Goal: Task Accomplishment & Management: Manage account settings

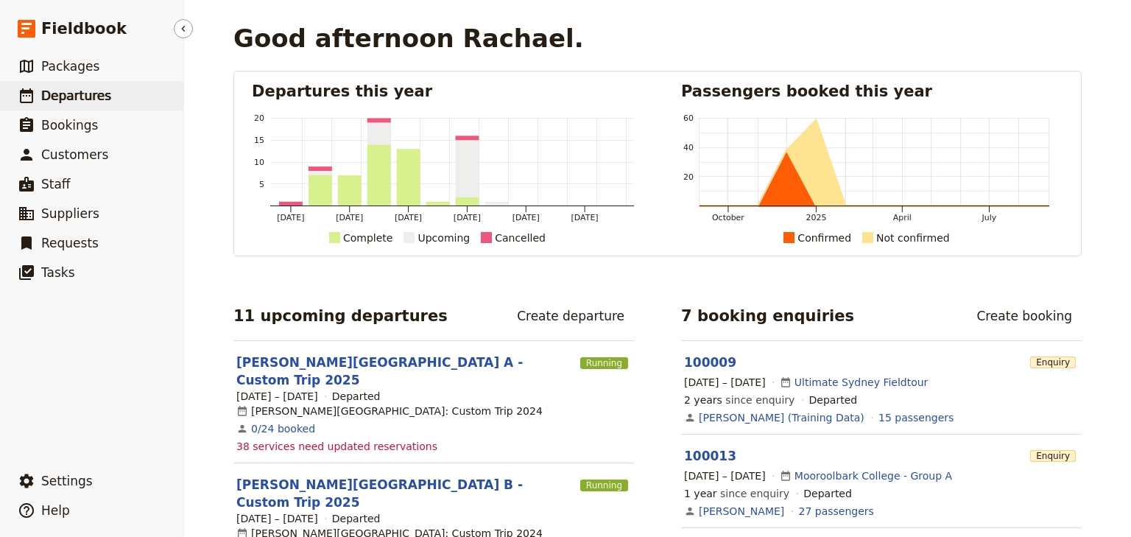
click at [78, 99] on span "Departures" at bounding box center [76, 95] width 70 height 15
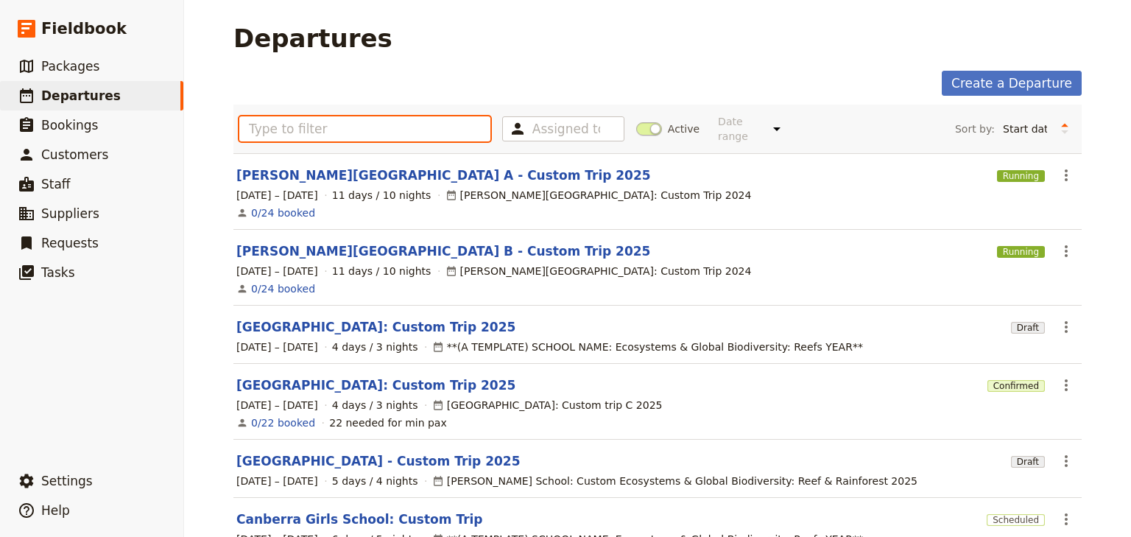
click at [274, 124] on input "text" at bounding box center [364, 128] width 251 height 25
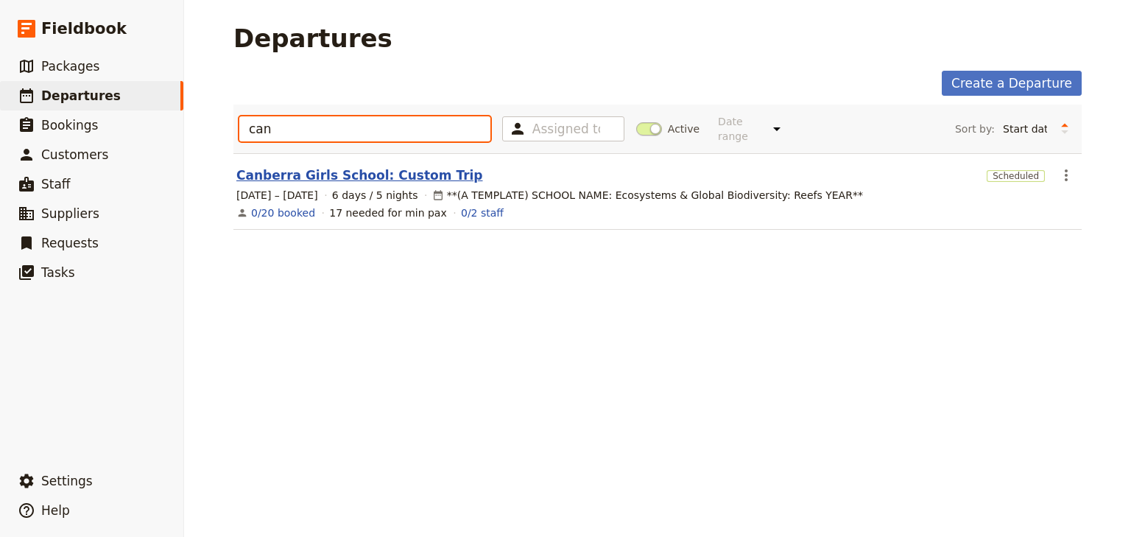
type input "can"
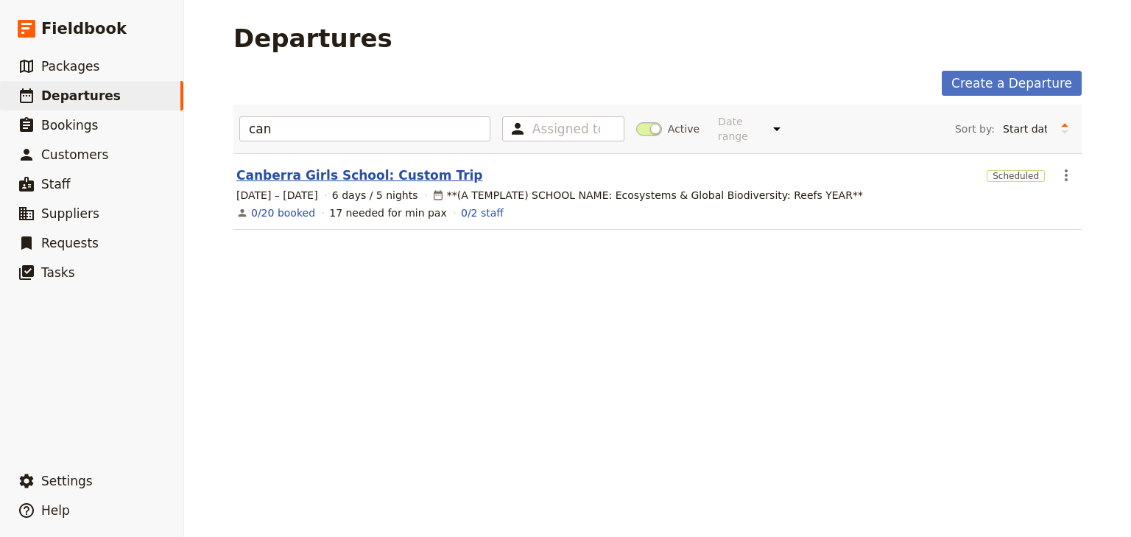
click at [389, 166] on link "Canberra Girls School: Custom Trip" at bounding box center [359, 175] width 247 height 18
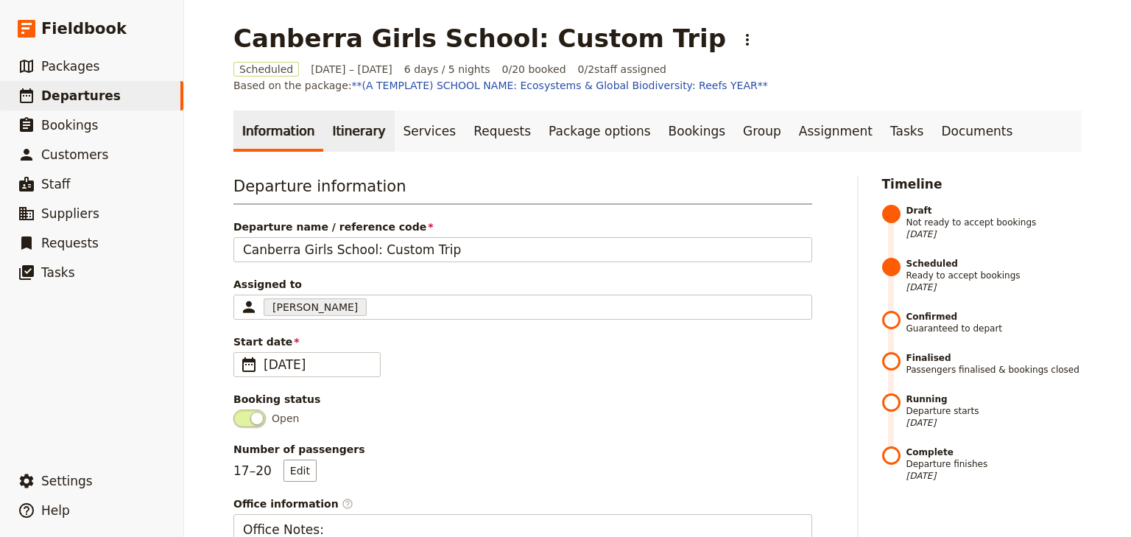
click at [329, 136] on link "Itinerary" at bounding box center [358, 130] width 71 height 41
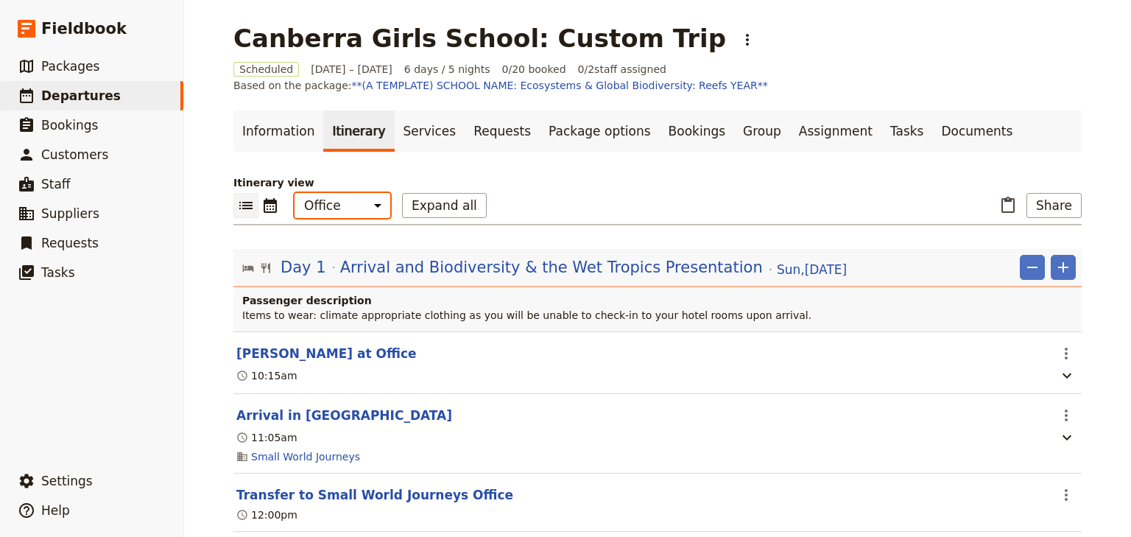
click at [332, 206] on select "Office Guide Passenger Sales" at bounding box center [343, 205] width 96 height 25
select select "PASSENGER"
click at [295, 193] on select "Office Guide Passenger Sales" at bounding box center [343, 205] width 96 height 25
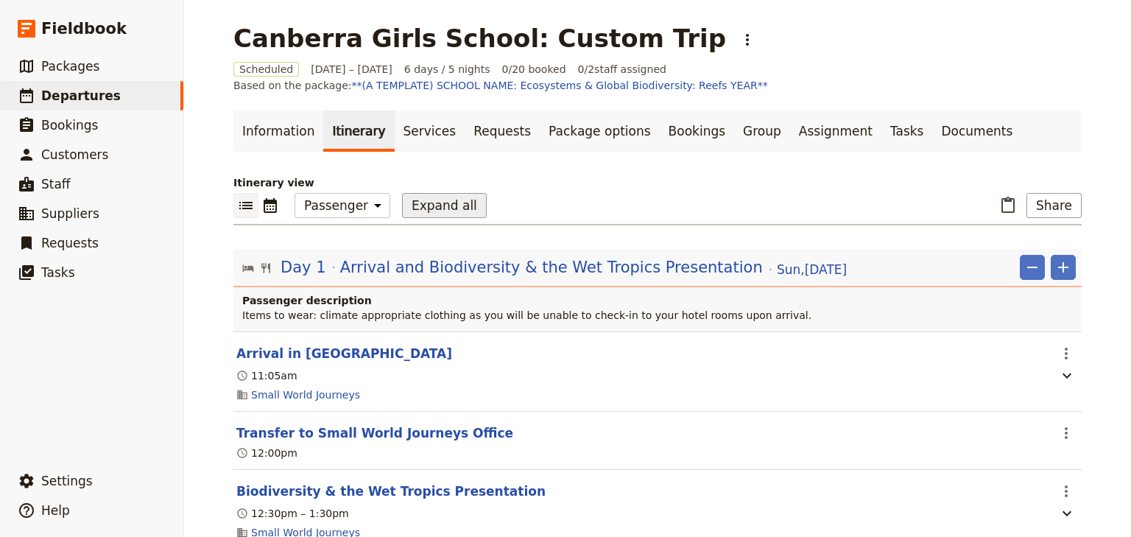
click at [410, 206] on button "Expand all" at bounding box center [444, 205] width 85 height 25
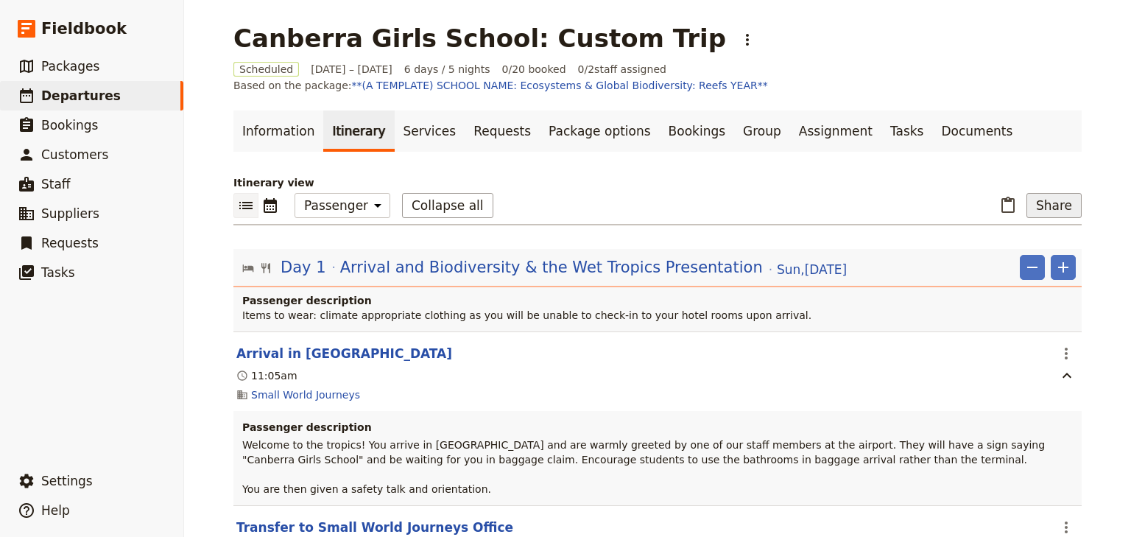
click at [1042, 206] on button "Share" at bounding box center [1054, 205] width 55 height 25
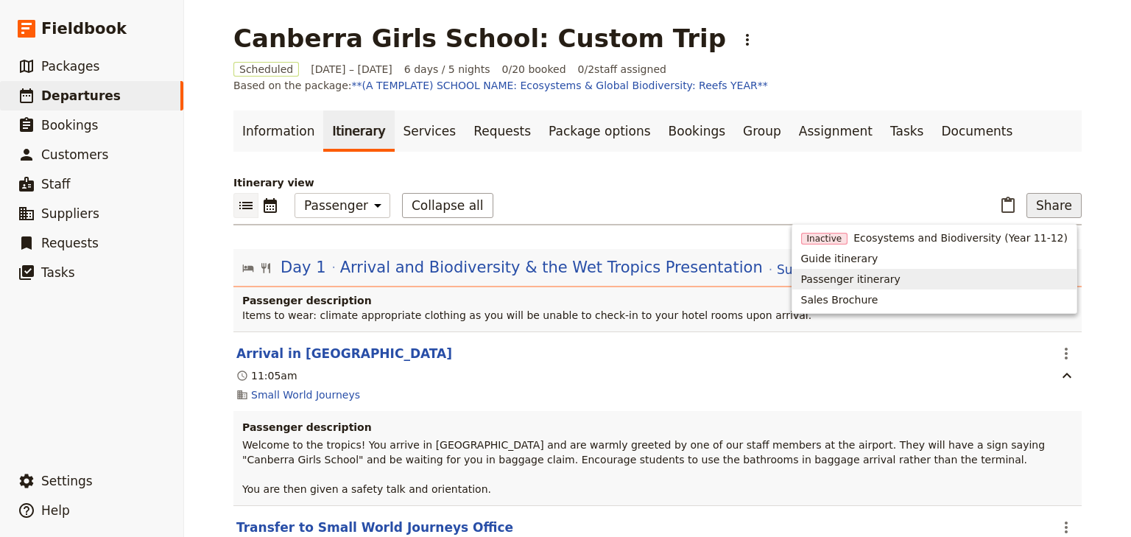
click at [872, 278] on span "Passenger itinerary" at bounding box center [850, 279] width 99 height 15
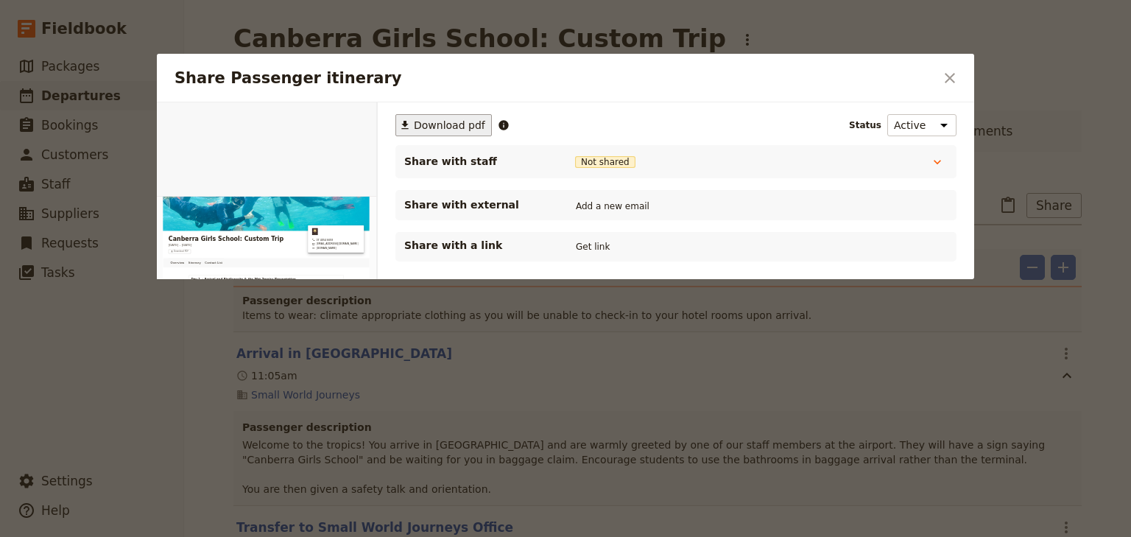
click at [442, 121] on span "Download pdf" at bounding box center [449, 125] width 71 height 15
click at [801, 76] on h2 "Share Passenger itinerary" at bounding box center [555, 78] width 760 height 22
click at [959, 75] on button "​" at bounding box center [950, 78] width 25 height 25
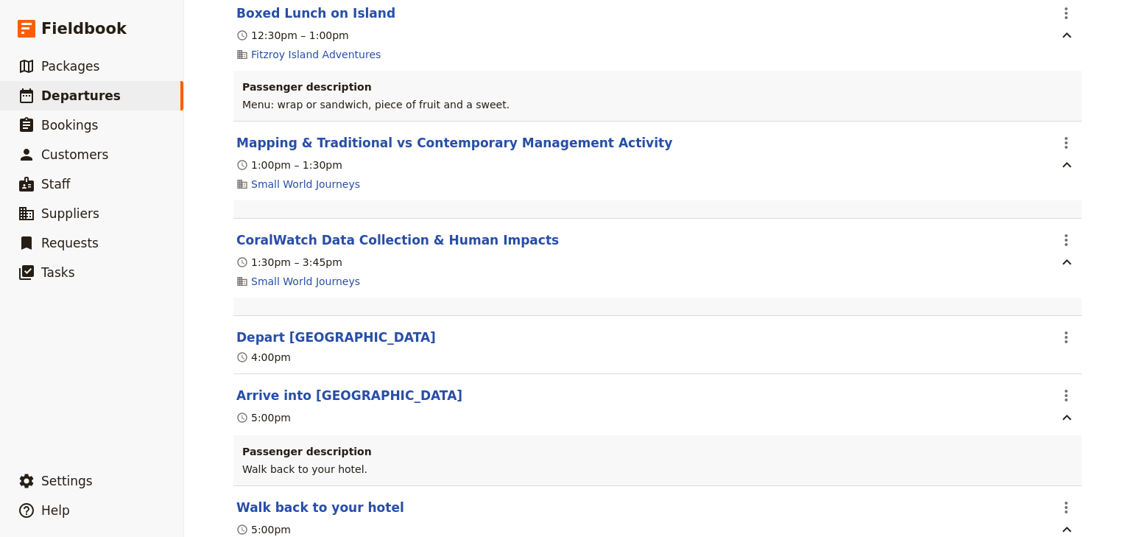
scroll to position [6010, 0]
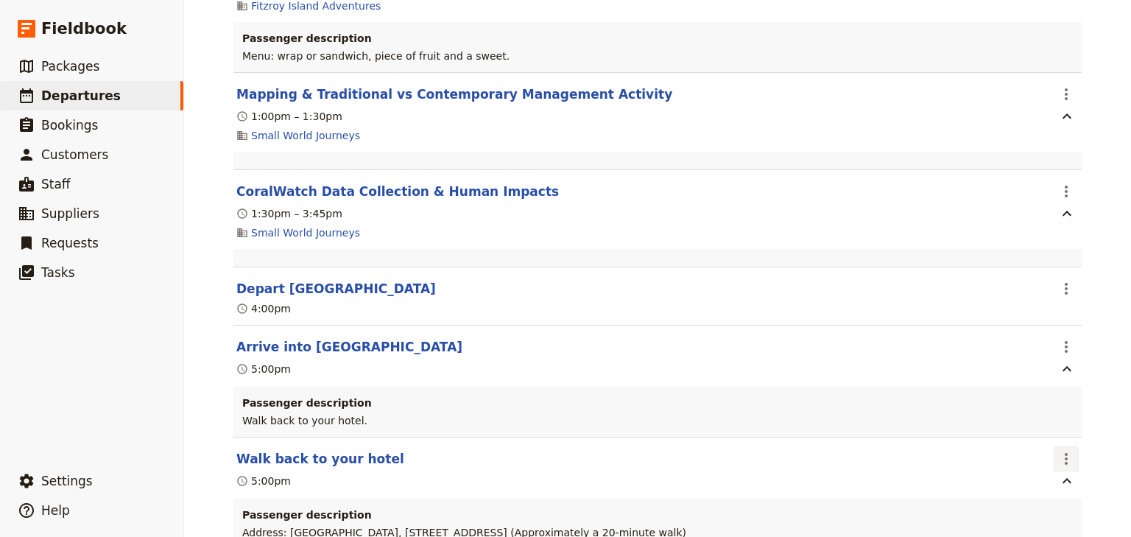
click at [1058, 450] on icon "Actions" at bounding box center [1067, 459] width 18 height 18
click at [1025, 361] on span "Edit this itinerary item" at bounding box center [993, 367] width 116 height 15
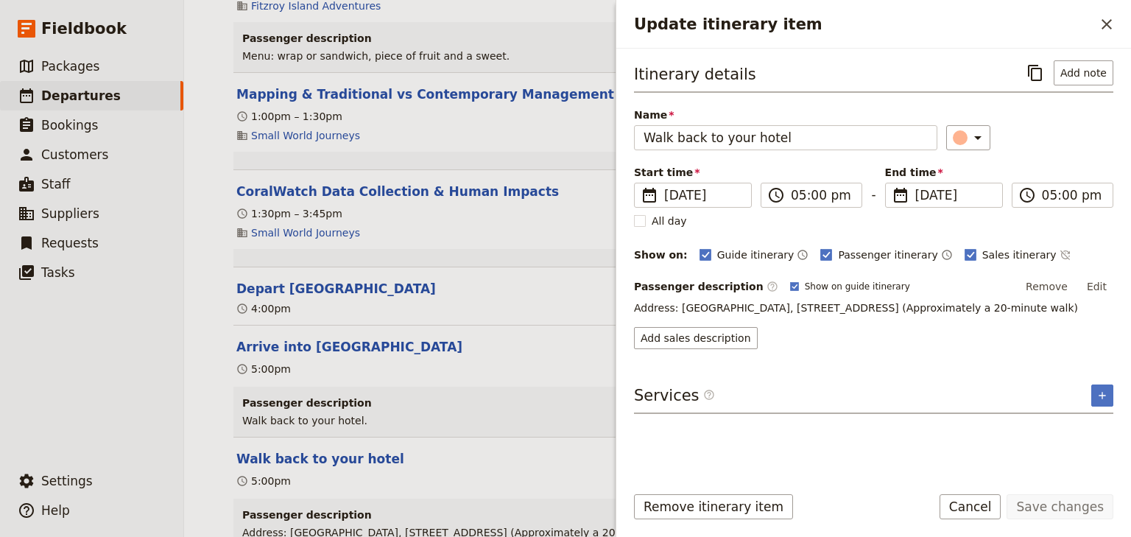
drag, startPoint x: 1097, startPoint y: 303, endPoint x: 633, endPoint y: 306, distance: 464.0
click at [633, 306] on div "Itinerary details ​ Add note Name Walk back to your hotel ​ Start time ​ 1 Oct …" at bounding box center [874, 261] width 515 height 424
copy p "Address: Coral Tree Inn, 166-172 Grafton St, Cairns City QLD 4870 (Approximatel…"
drag, startPoint x: 1109, startPoint y: 15, endPoint x: 882, endPoint y: 97, distance: 240.5
click at [1109, 17] on icon "Close drawer" at bounding box center [1107, 24] width 18 height 18
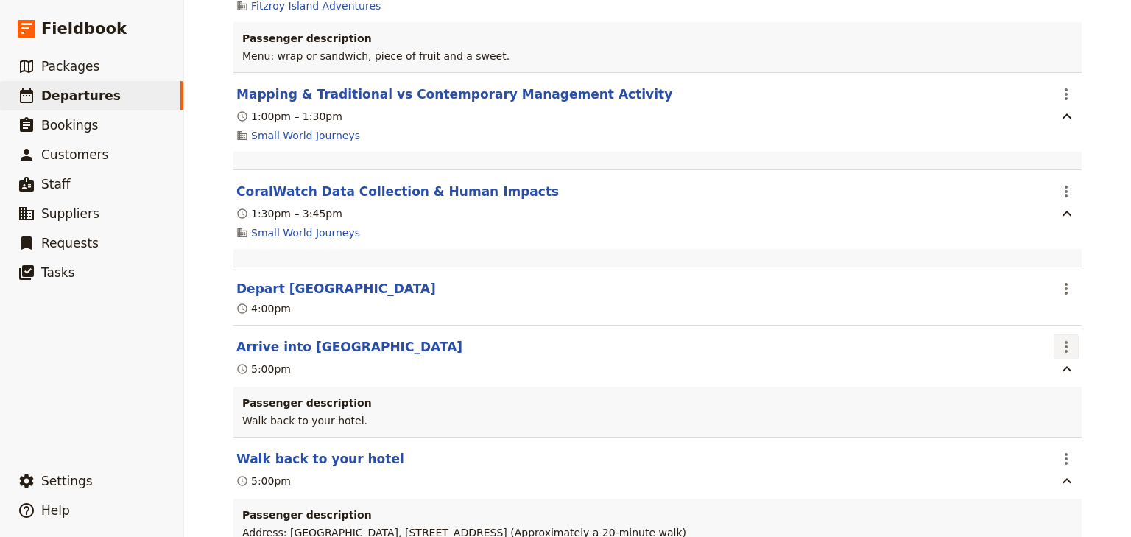
click at [1065, 341] on icon "Actions" at bounding box center [1066, 347] width 3 height 12
click at [1005, 257] on span "Edit this itinerary item" at bounding box center [993, 254] width 116 height 15
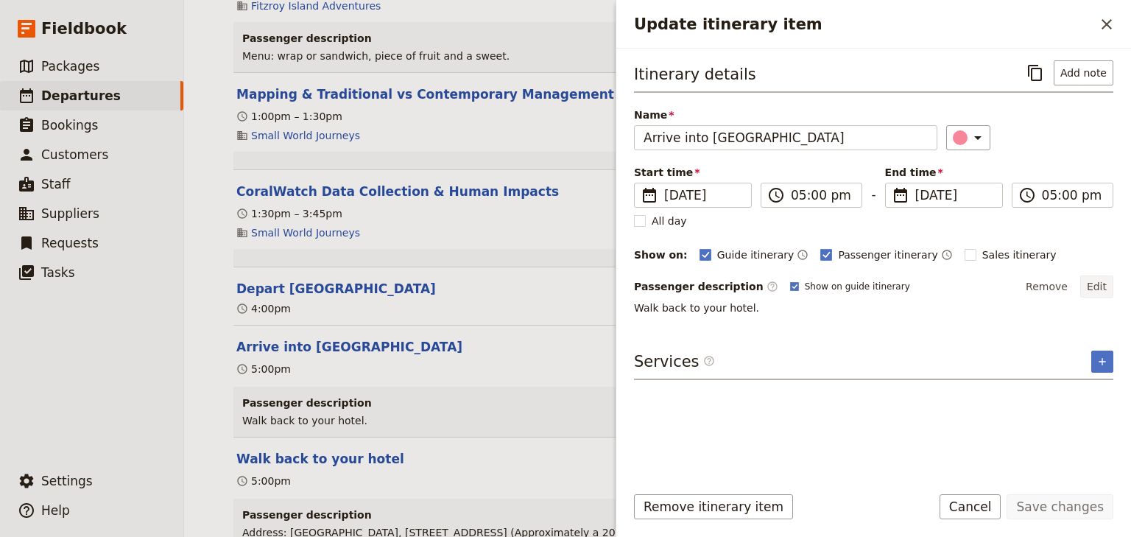
click at [1105, 282] on button "Edit" at bounding box center [1097, 286] width 33 height 22
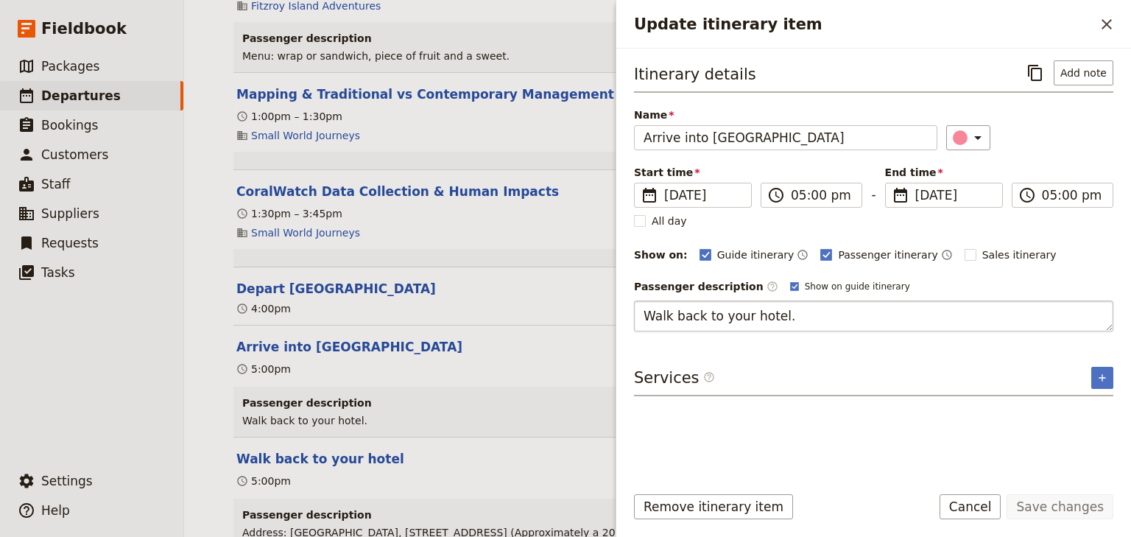
drag, startPoint x: 682, startPoint y: 317, endPoint x: 644, endPoint y: 315, distance: 37.6
click at [644, 315] on textarea "Walk back to your hotel." at bounding box center [874, 316] width 480 height 31
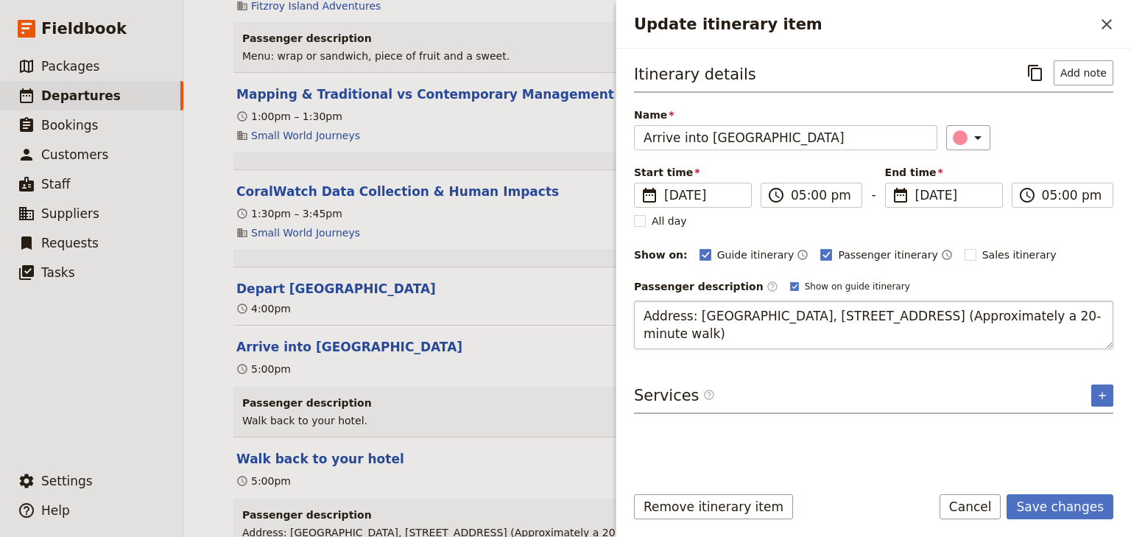
click at [639, 315] on textarea "Address: Coral Tree Inn, 166-172 Grafton St, Cairns City QLD 4870 (Approximatel…" at bounding box center [874, 325] width 480 height 49
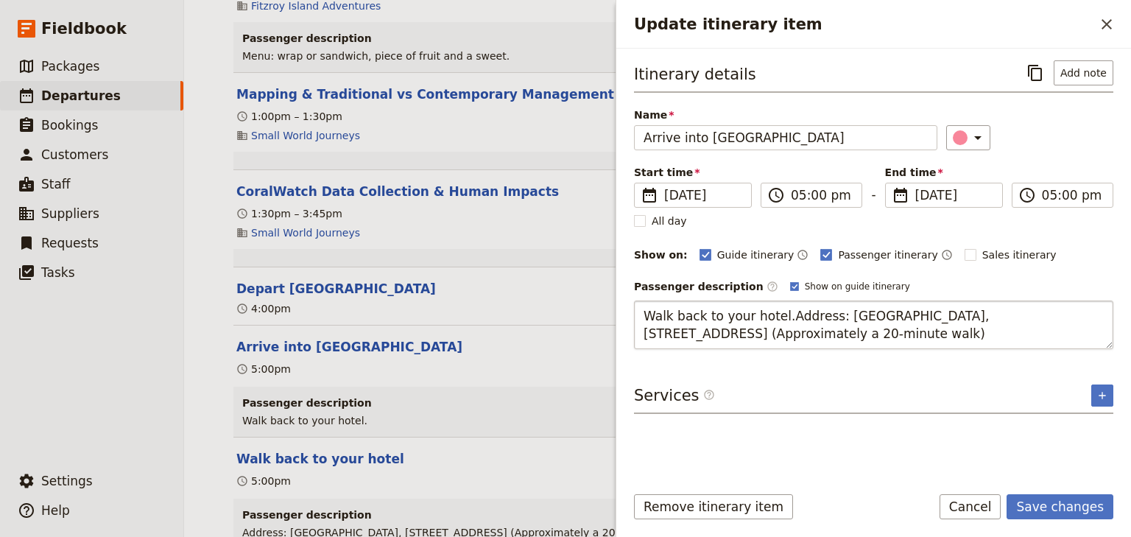
type textarea "Walk back to your hotel. Address: Coral Tree Inn, 166-172 Grafton St, Cairns Ci…"
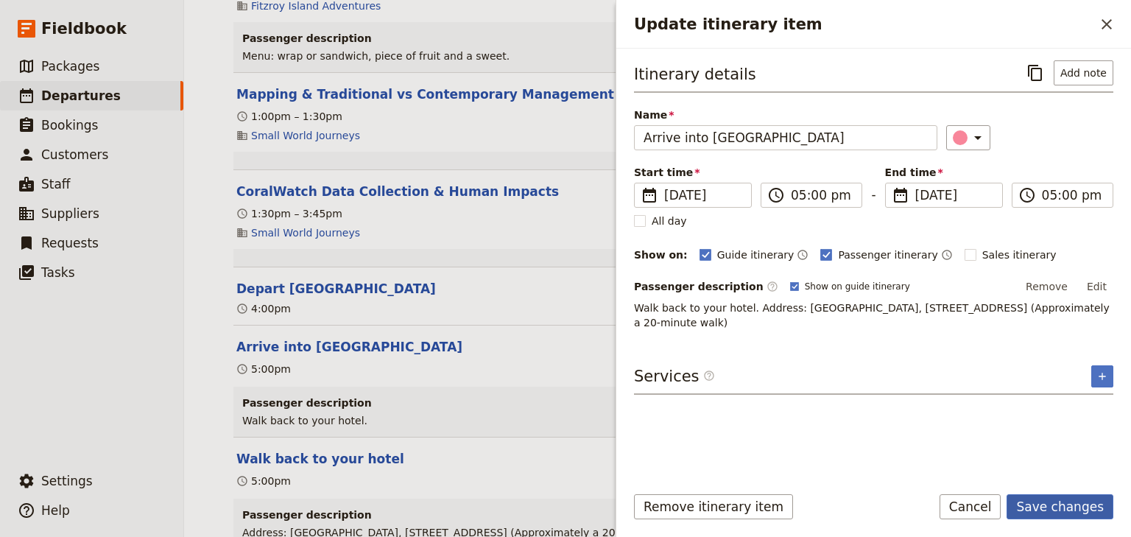
click at [1060, 508] on button "Save changes" at bounding box center [1060, 506] width 107 height 25
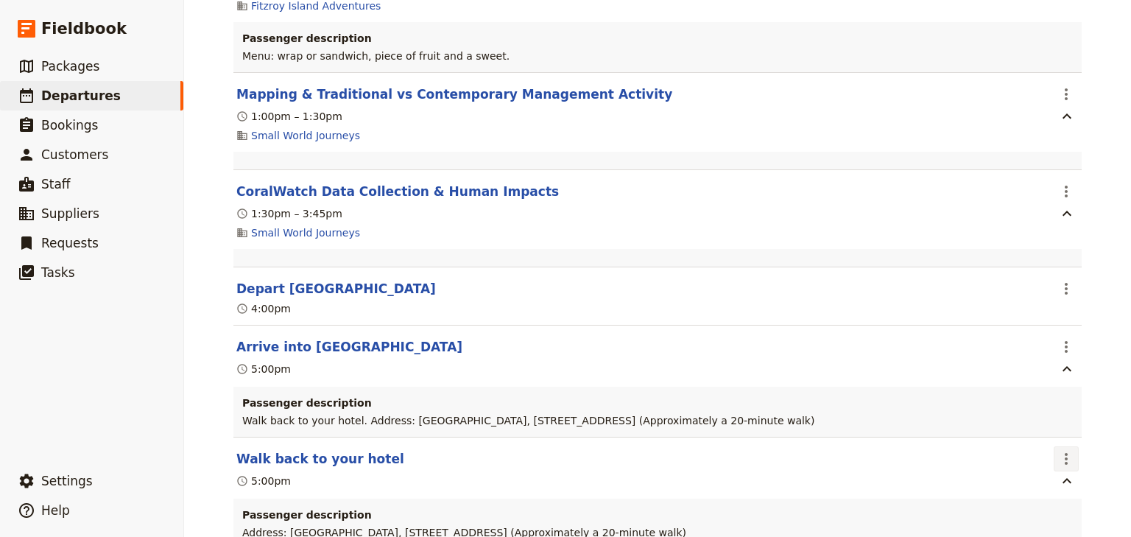
click at [1069, 450] on icon "Actions" at bounding box center [1067, 459] width 18 height 18
click at [1040, 392] on span "Delete this itinerary item" at bounding box center [1000, 388] width 130 height 15
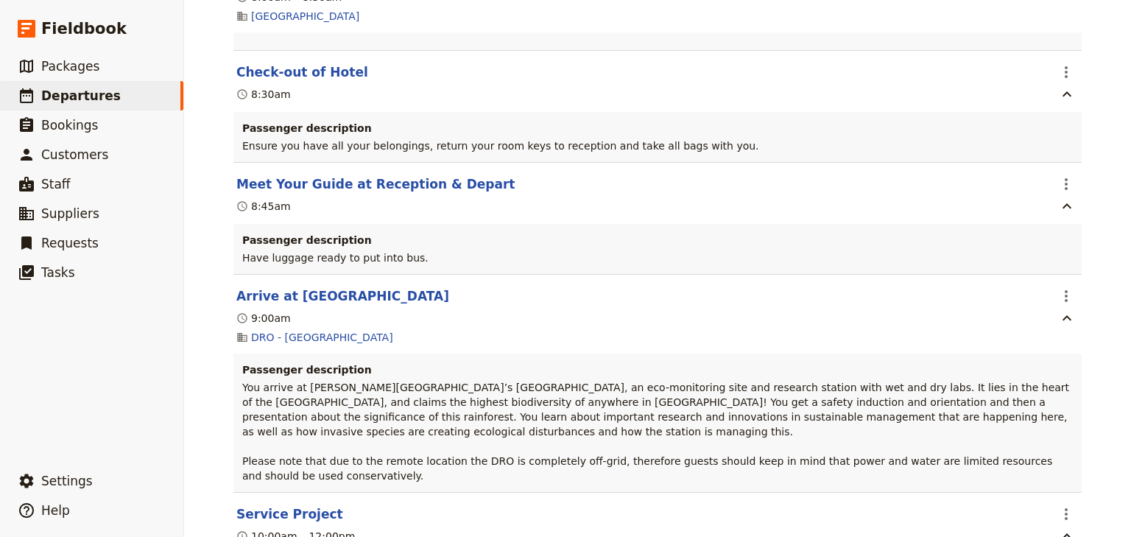
scroll to position [3418, 0]
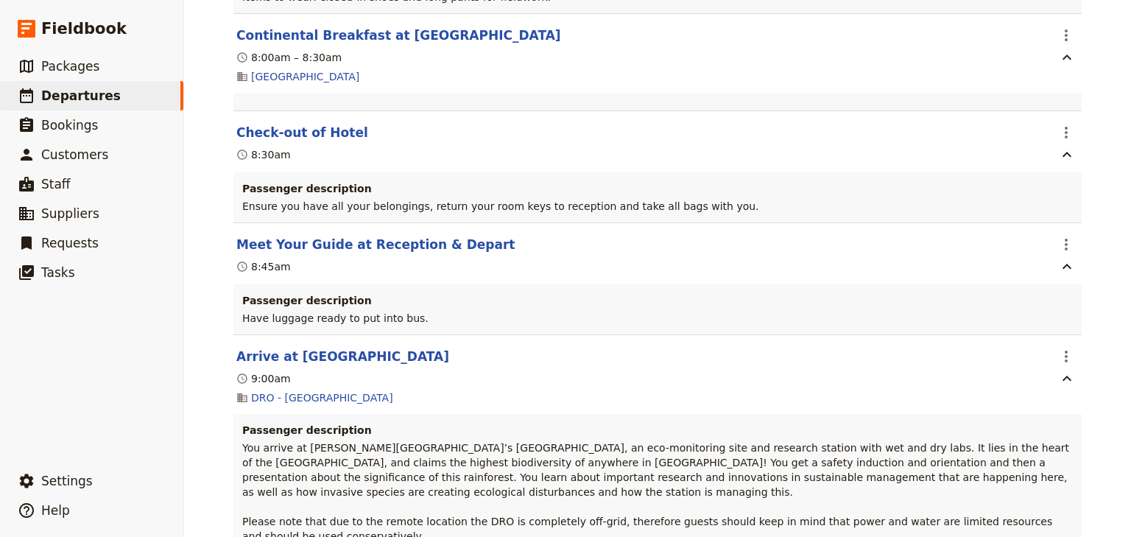
click at [1109, 144] on div "Canberra Girls School: Custom Trip ​ Scheduled 28 Sep – 3 Oct 2025 6 days / 5 n…" at bounding box center [657, 268] width 947 height 537
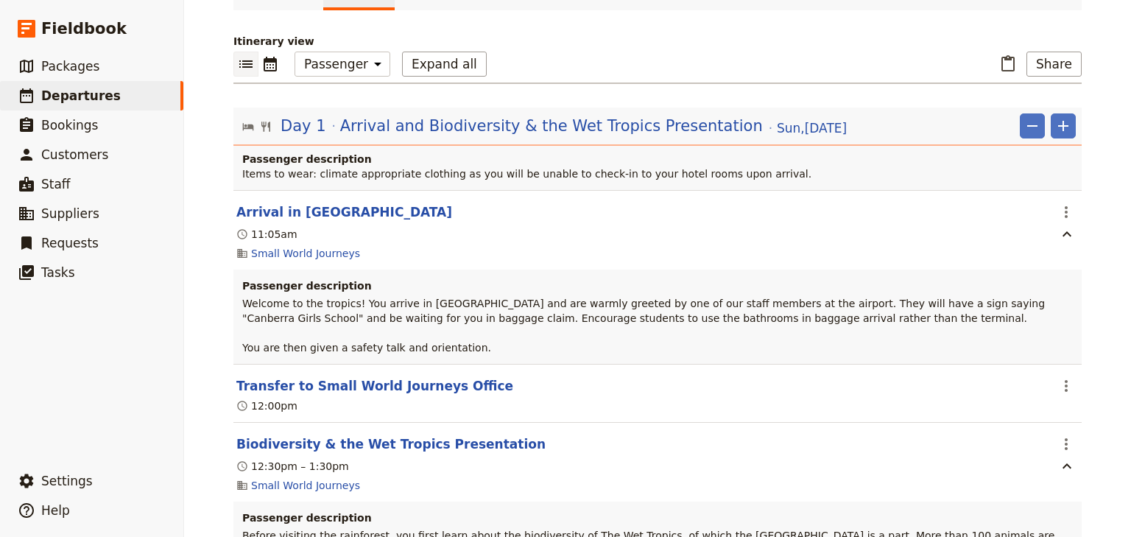
scroll to position [0, 0]
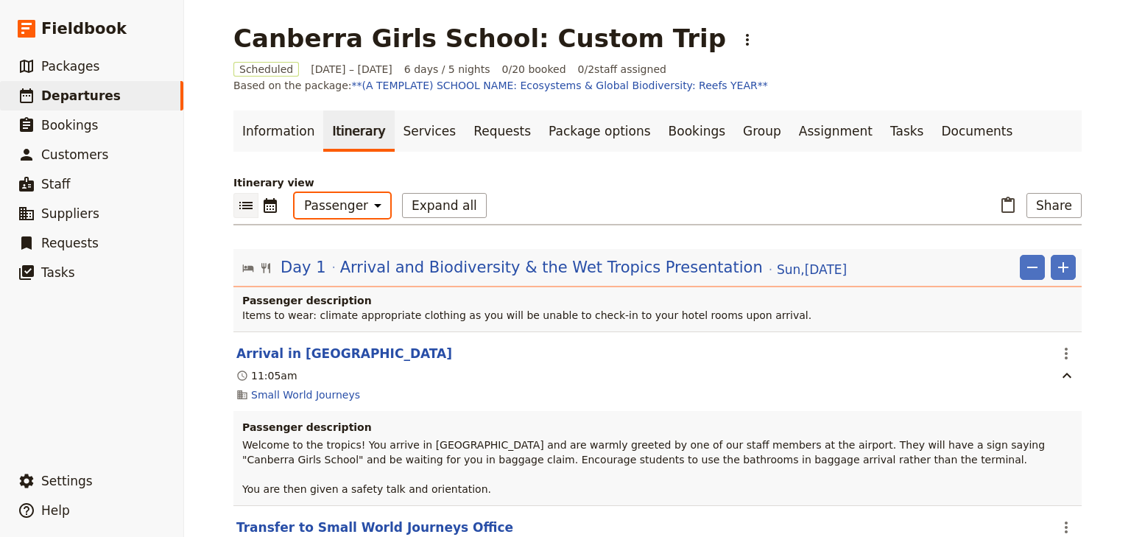
click at [328, 203] on select "Office Guide Passenger Sales" at bounding box center [343, 205] width 96 height 25
select select "STAFF"
click at [295, 193] on select "Office Guide Passenger Sales" at bounding box center [343, 205] width 96 height 25
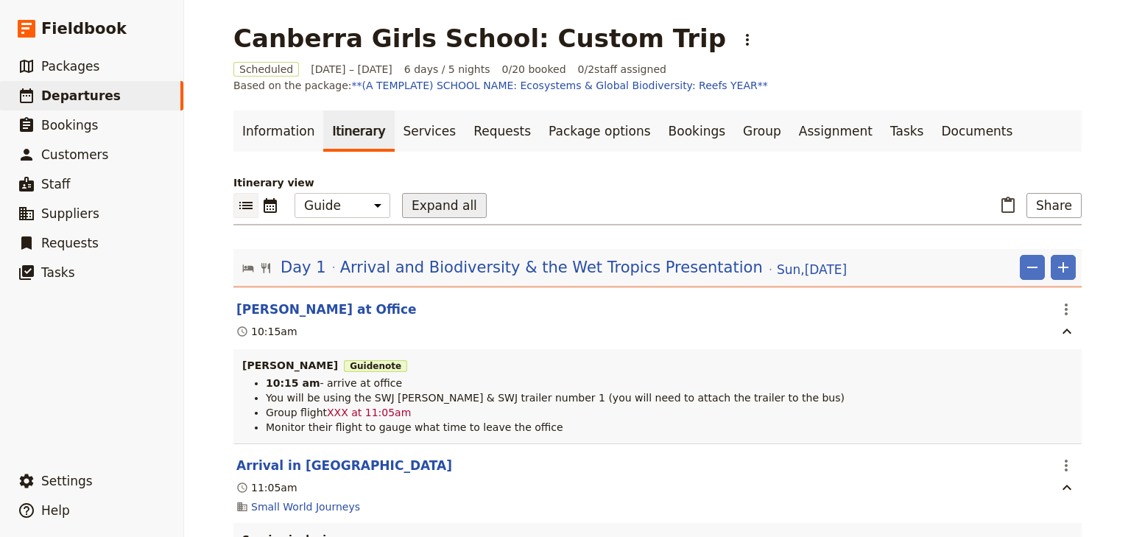
click at [404, 200] on button "Expand all" at bounding box center [444, 205] width 85 height 25
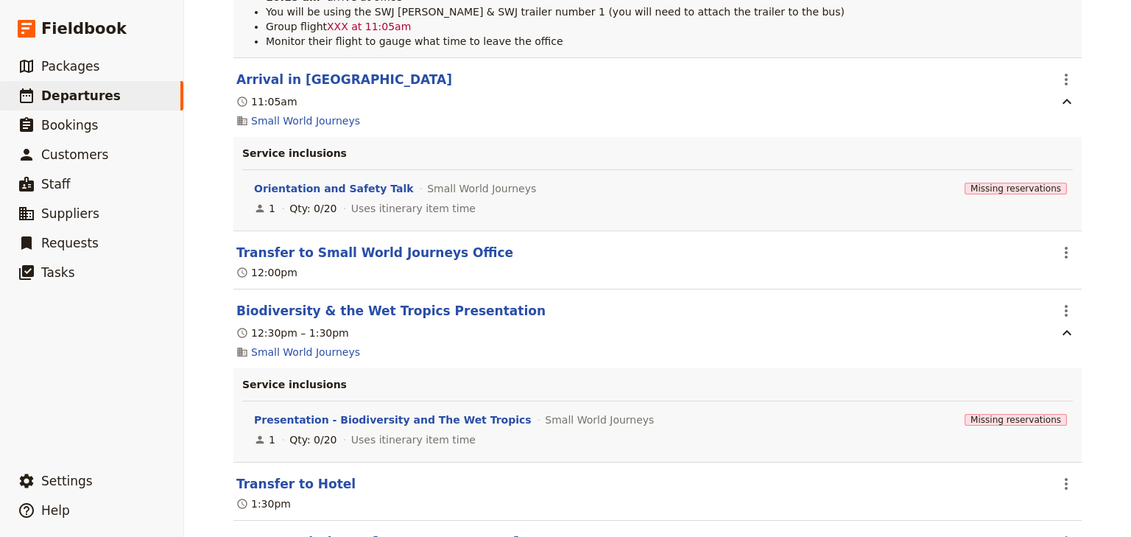
scroll to position [412, 0]
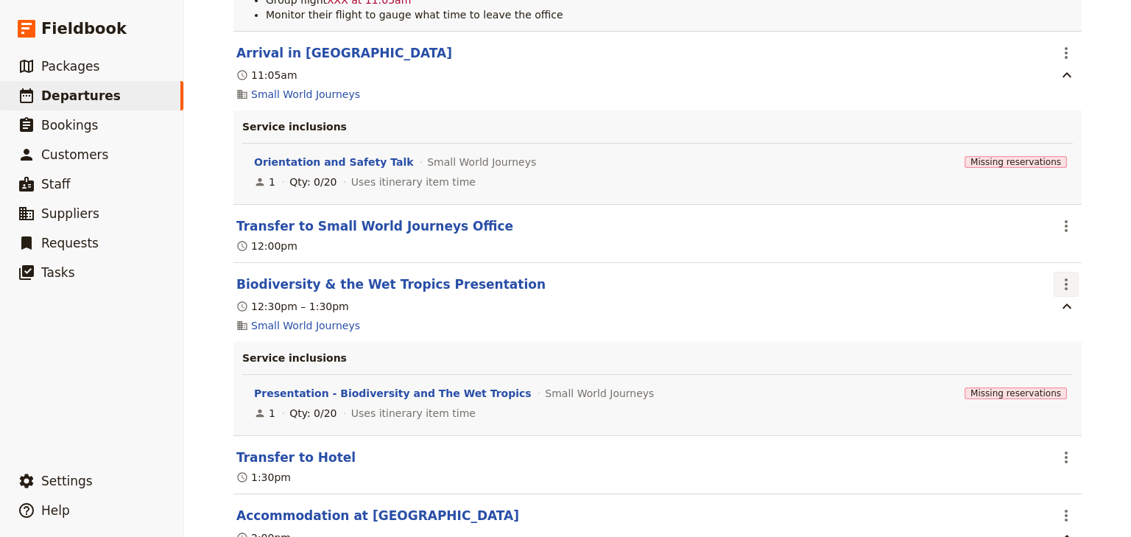
click at [1060, 282] on icon "Actions" at bounding box center [1067, 284] width 18 height 18
click at [1045, 314] on span "Edit this itinerary item" at bounding box center [993, 316] width 116 height 15
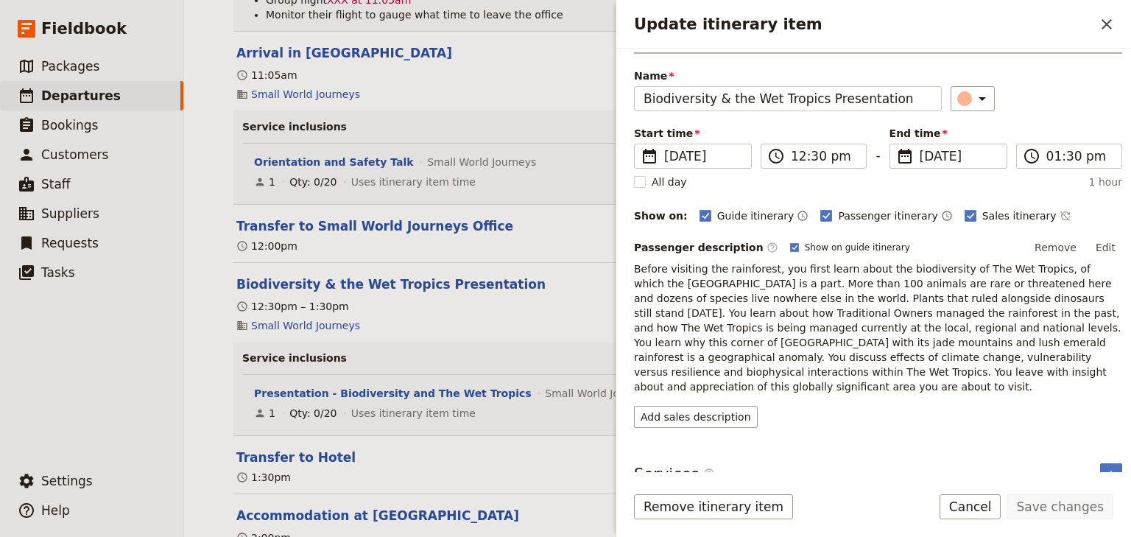
scroll to position [0, 0]
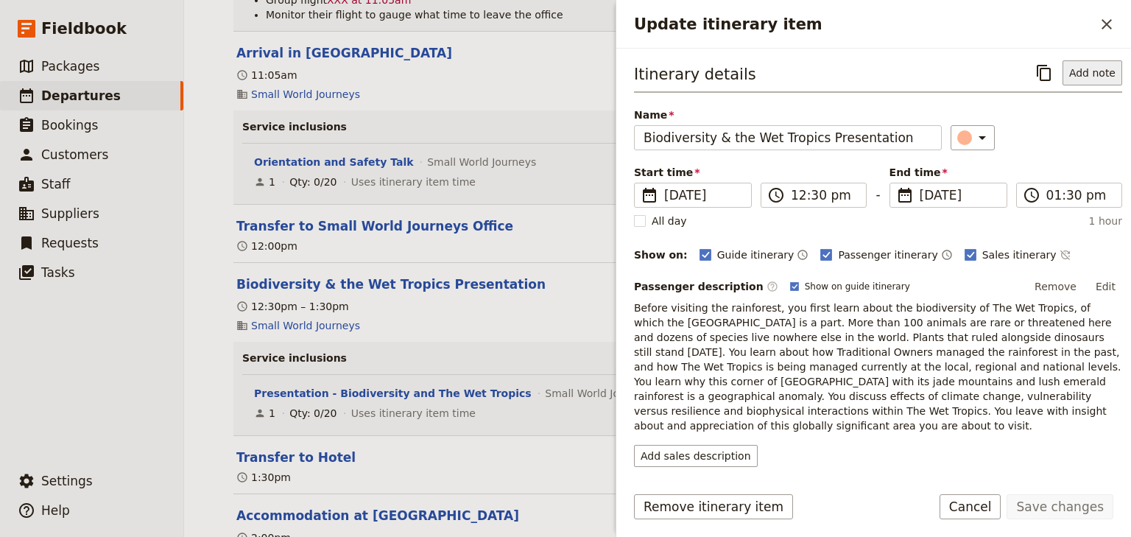
click at [1075, 71] on button "Add note" at bounding box center [1093, 72] width 60 height 25
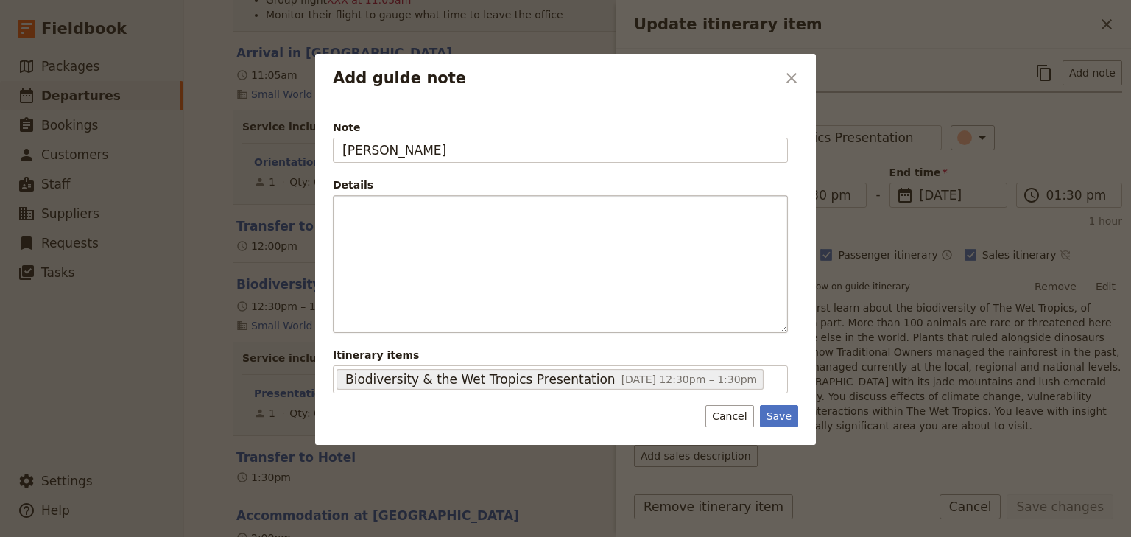
type input "Andrew"
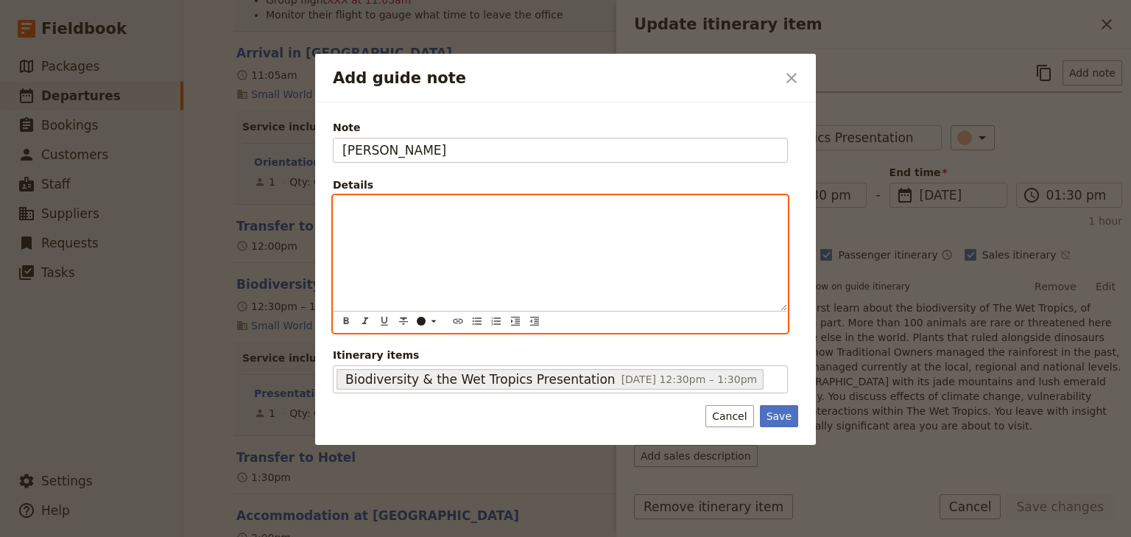
click at [459, 209] on p "Add guide note" at bounding box center [561, 209] width 436 height 15
click at [433, 323] on icon "Add guide note" at bounding box center [434, 321] width 12 height 12
click at [433, 283] on div "Facilitate the presentation" at bounding box center [561, 253] width 454 height 115
click at [475, 321] on icon "Bulleted list" at bounding box center [477, 321] width 12 height 12
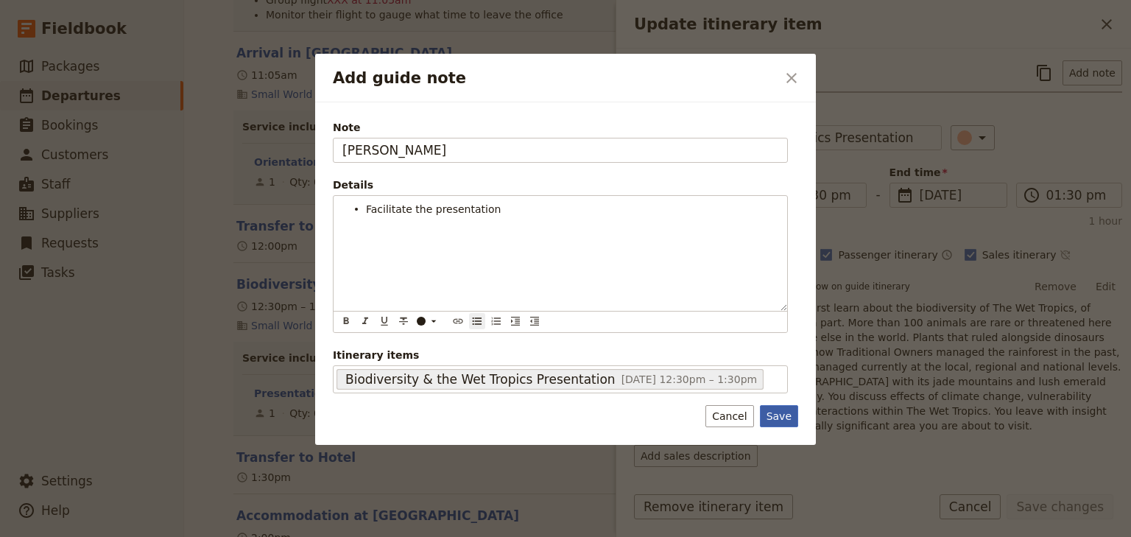
click at [782, 410] on button "Save" at bounding box center [779, 416] width 38 height 22
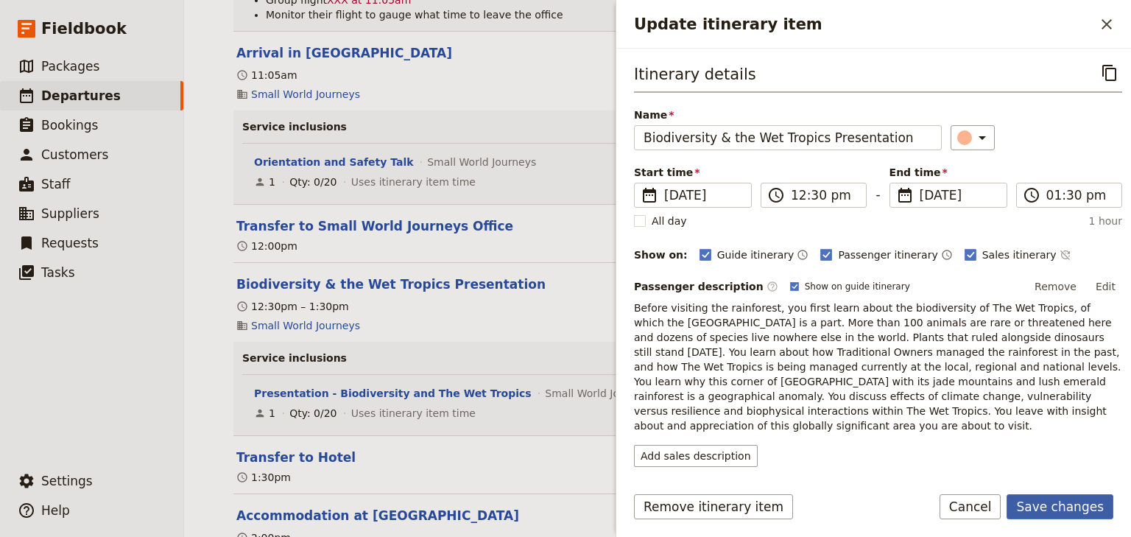
click at [1036, 502] on button "Save changes" at bounding box center [1060, 506] width 107 height 25
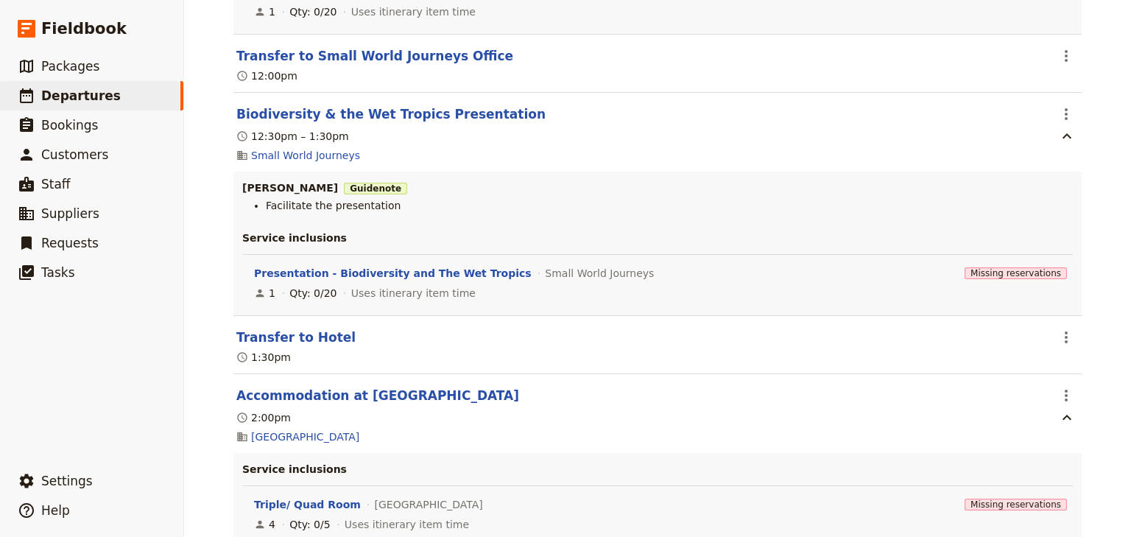
scroll to position [589, 0]
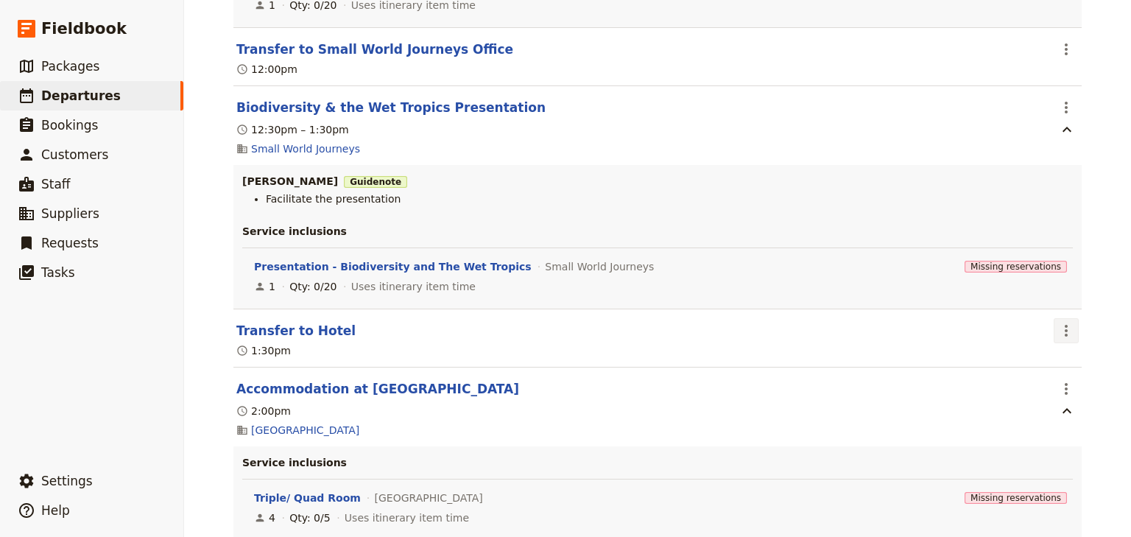
click at [1063, 333] on icon "Actions" at bounding box center [1067, 331] width 18 height 18
click at [1045, 359] on span "Edit this itinerary item" at bounding box center [993, 363] width 116 height 15
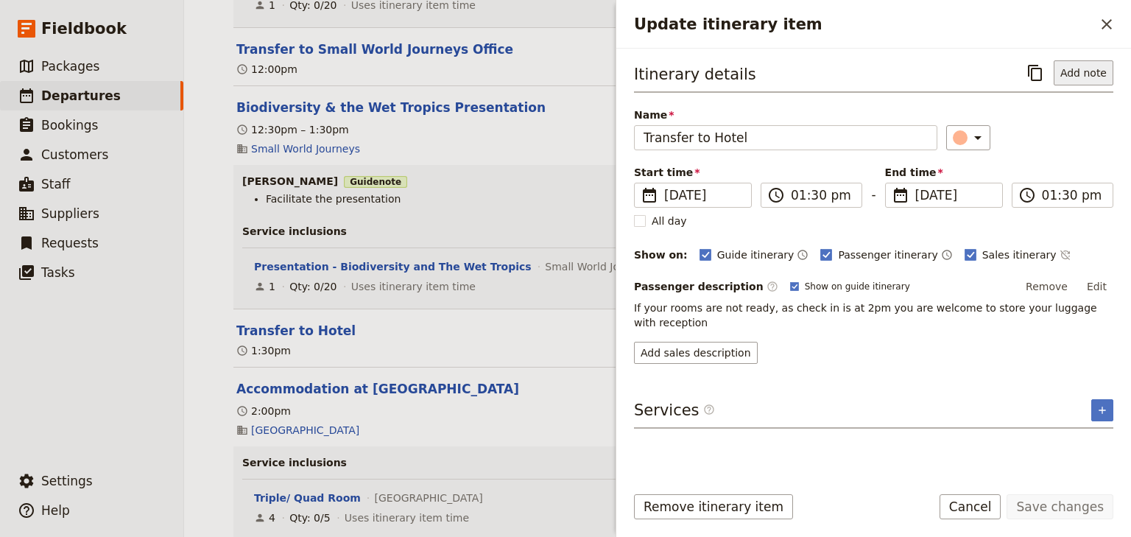
click at [1083, 73] on button "Add note" at bounding box center [1084, 72] width 60 height 25
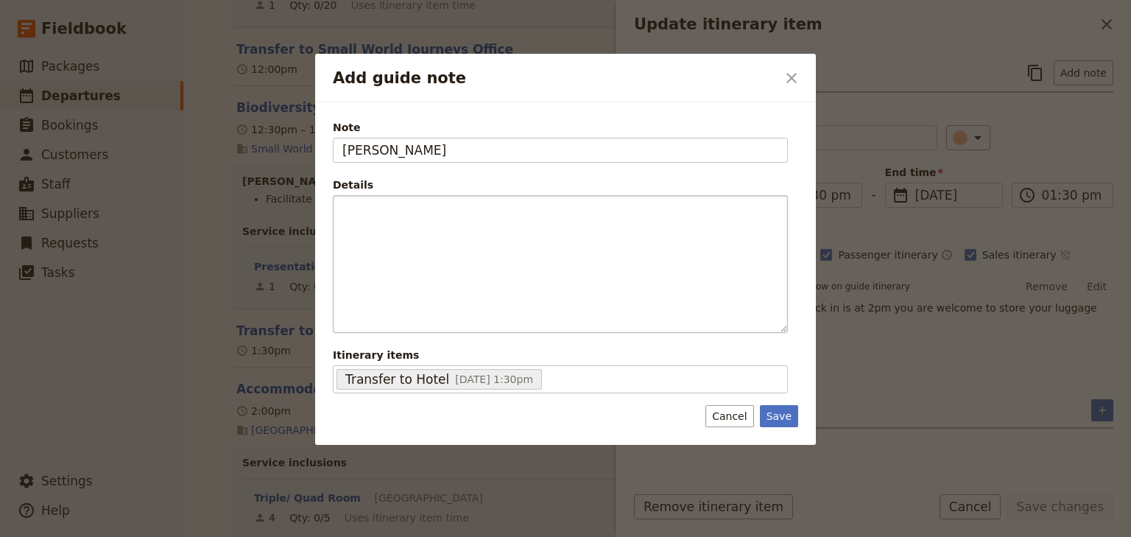
type input "Andrew"
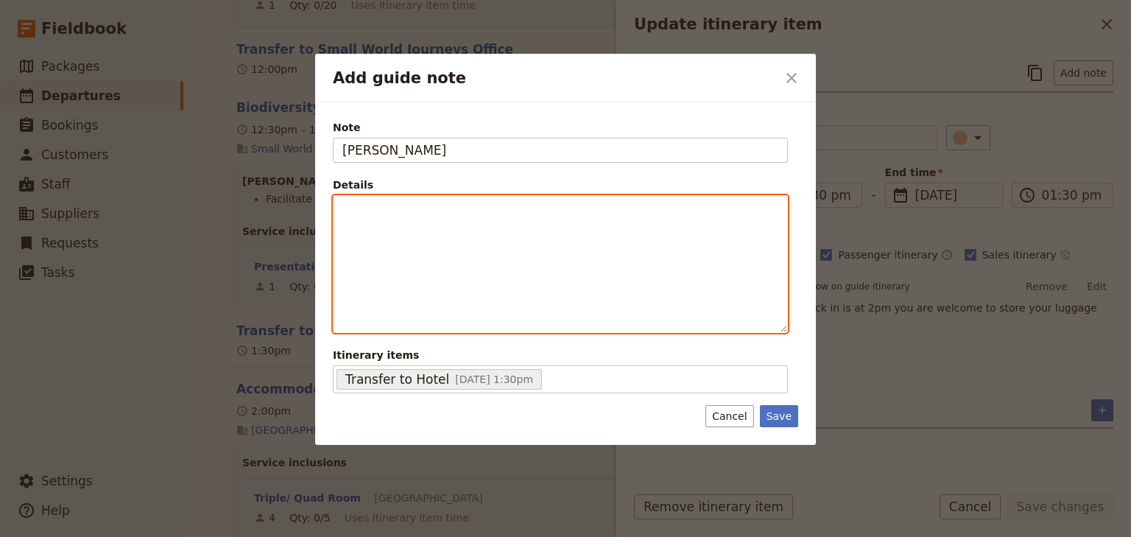
click at [442, 226] on div "Add guide note" at bounding box center [561, 264] width 454 height 136
click at [478, 316] on icon "Bulleted list" at bounding box center [477, 321] width 12 height 12
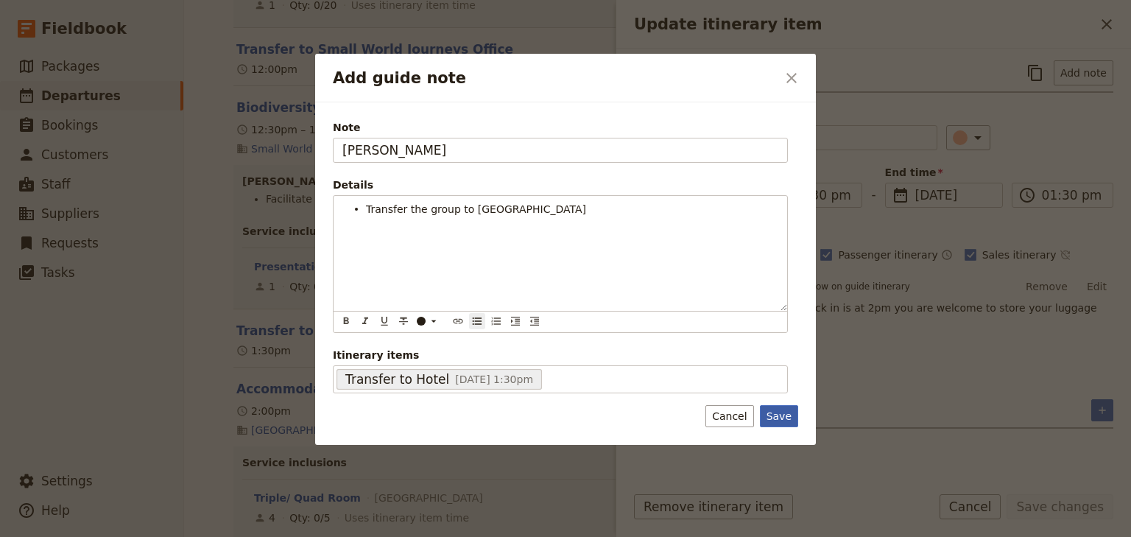
click at [784, 415] on button "Save" at bounding box center [779, 416] width 38 height 22
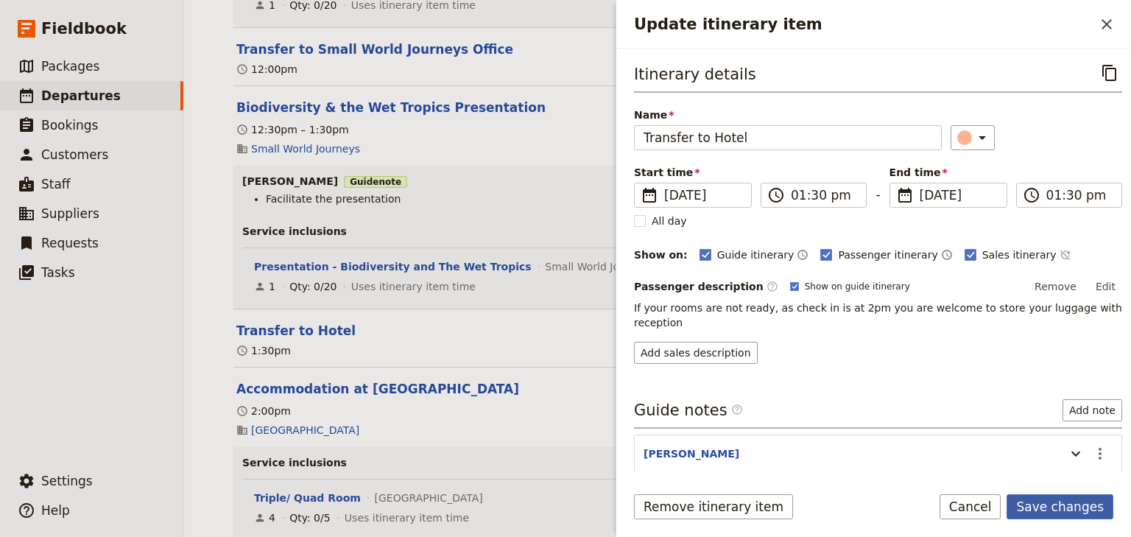
click at [1057, 507] on button "Save changes" at bounding box center [1060, 506] width 107 height 25
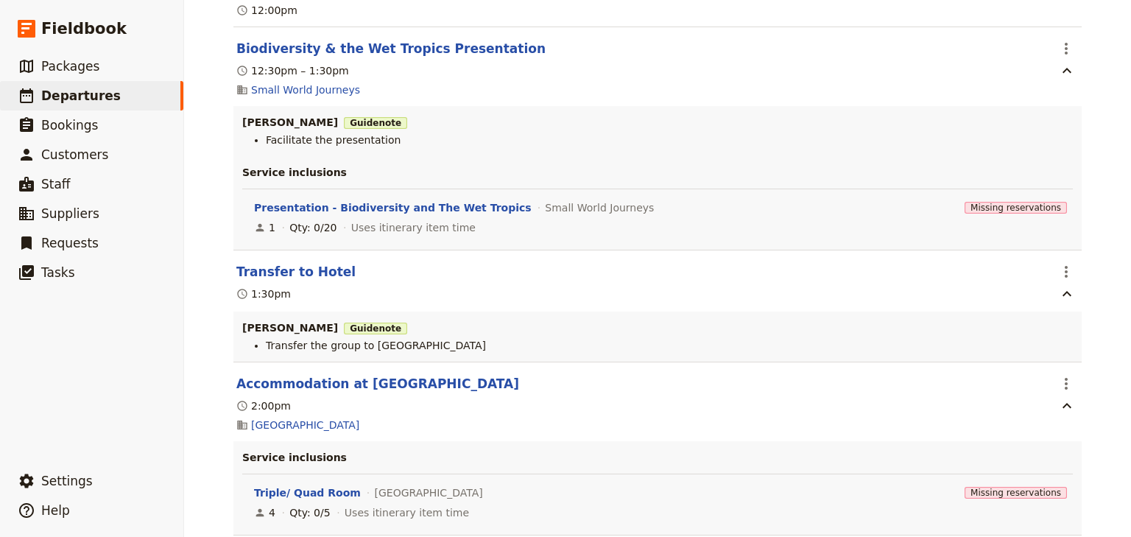
scroll to position [707, 0]
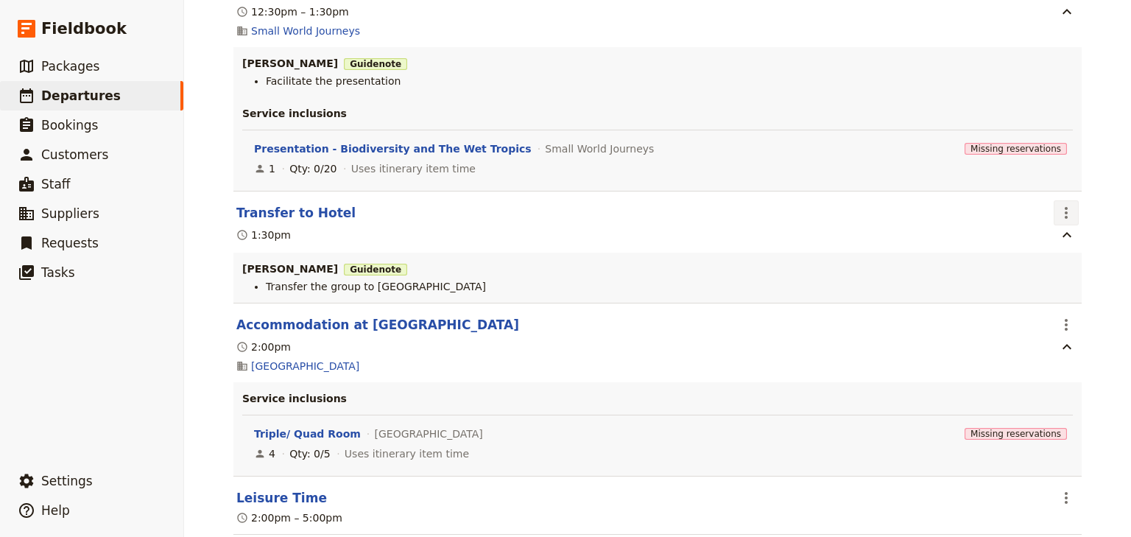
click at [1058, 211] on icon "Actions" at bounding box center [1067, 213] width 18 height 18
click at [1044, 246] on span "Edit this itinerary item" at bounding box center [993, 246] width 116 height 15
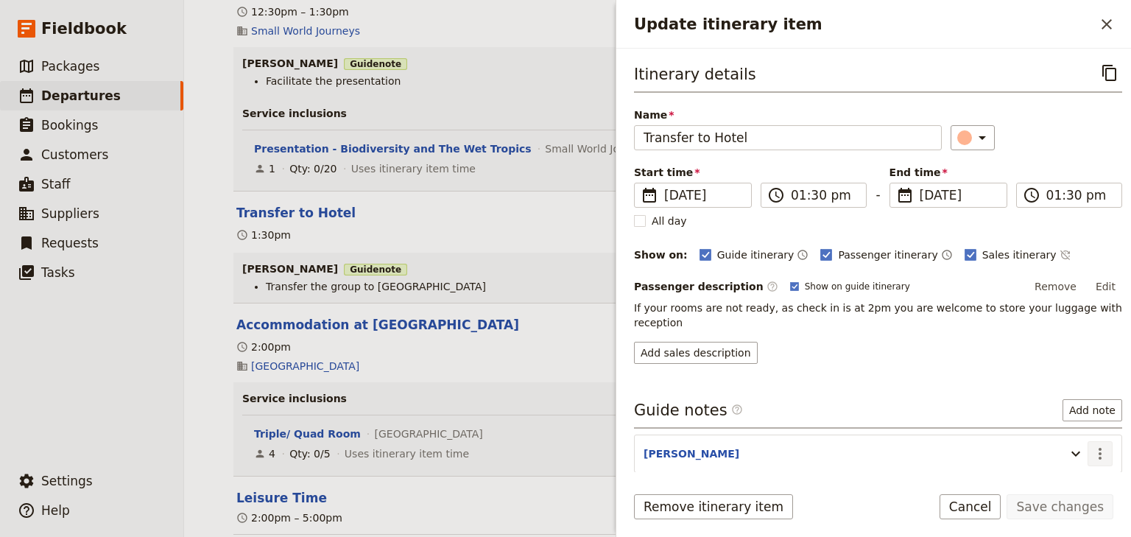
click at [1092, 445] on icon "Actions" at bounding box center [1101, 454] width 18 height 18
click at [1064, 461] on span "Edit note" at bounding box center [1049, 467] width 46 height 15
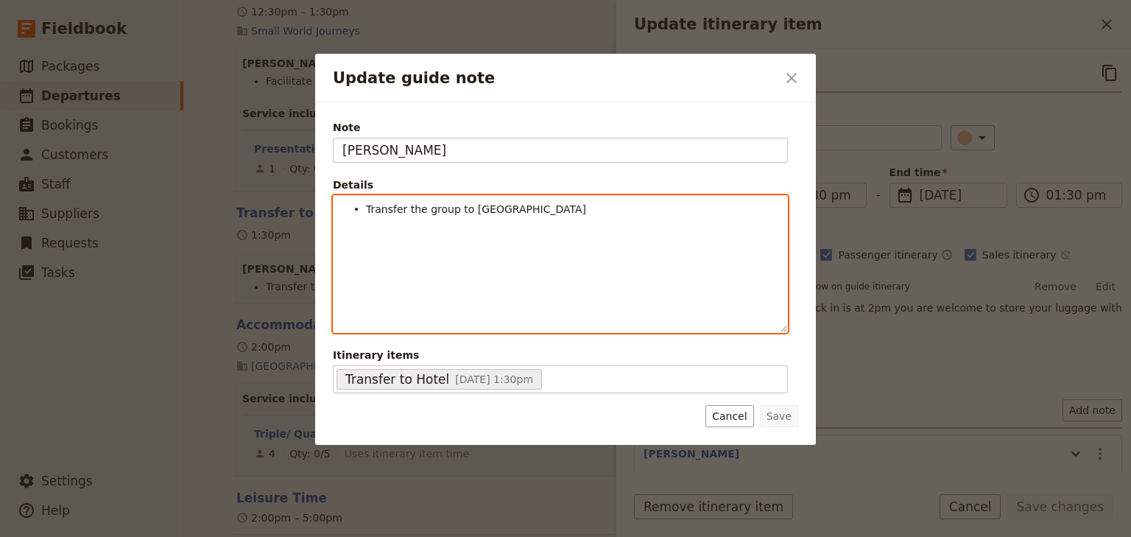
click at [539, 208] on li "Transfer the group to Coral Tree Inn" at bounding box center [572, 208] width 412 height 15
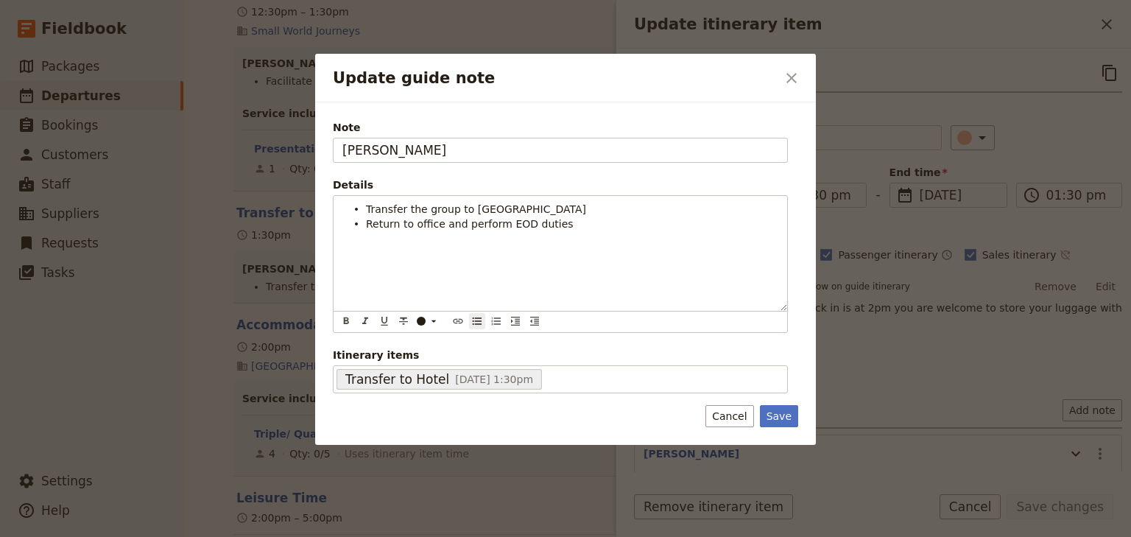
drag, startPoint x: 774, startPoint y: 415, endPoint x: 805, endPoint y: 422, distance: 31.8
click at [775, 415] on button "Save" at bounding box center [779, 416] width 38 height 22
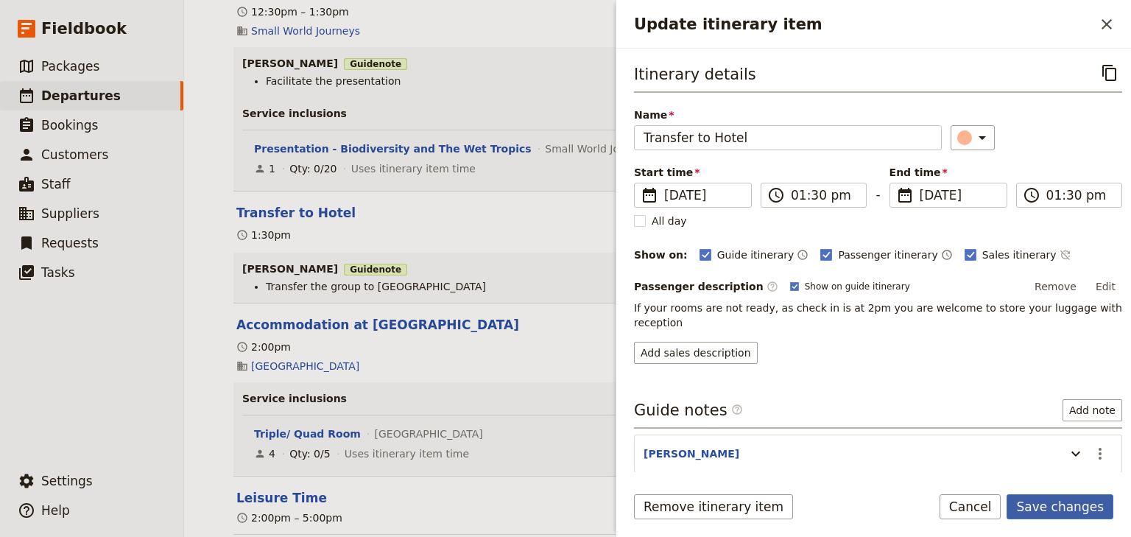
click at [1054, 504] on button "Save changes" at bounding box center [1060, 506] width 107 height 25
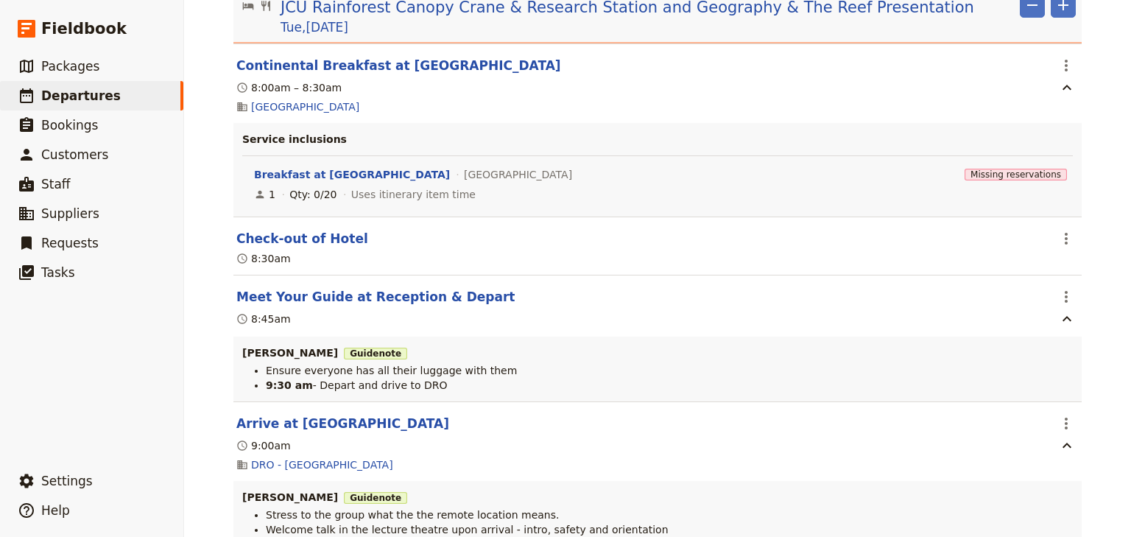
scroll to position [3653, 0]
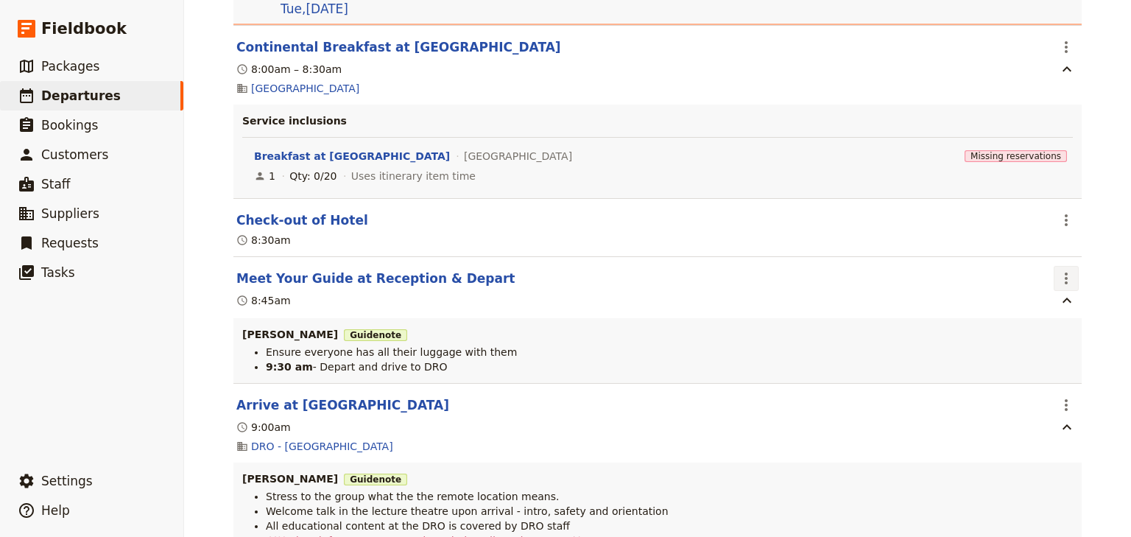
click at [1058, 270] on icon "Actions" at bounding box center [1067, 279] width 18 height 18
click at [1053, 294] on span "Edit this itinerary item" at bounding box center [1000, 300] width 130 height 15
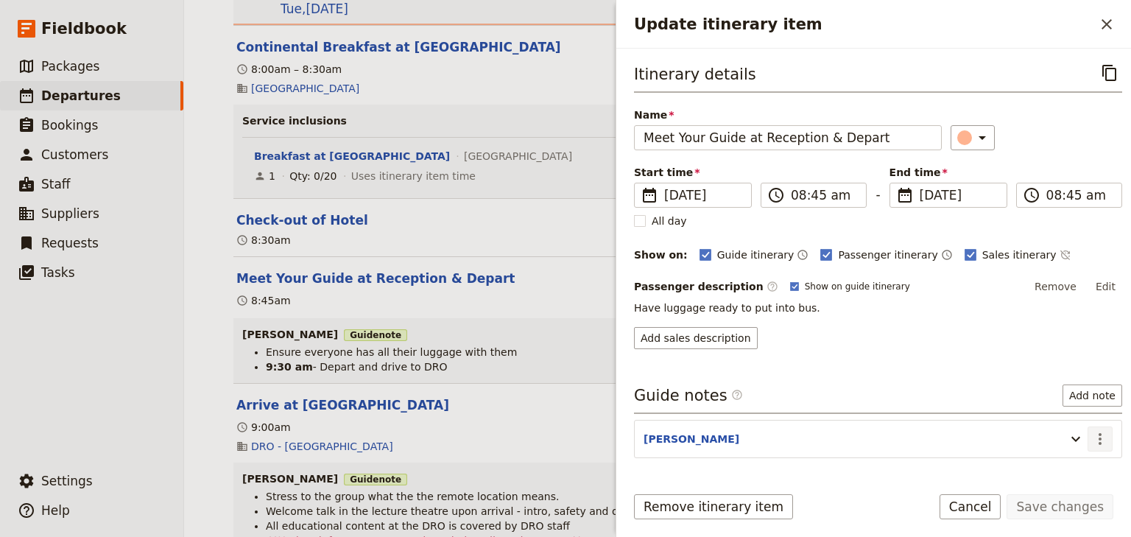
click at [1099, 436] on icon "Actions" at bounding box center [1100, 439] width 3 height 12
click at [1060, 465] on span "Edit note" at bounding box center [1049, 467] width 46 height 15
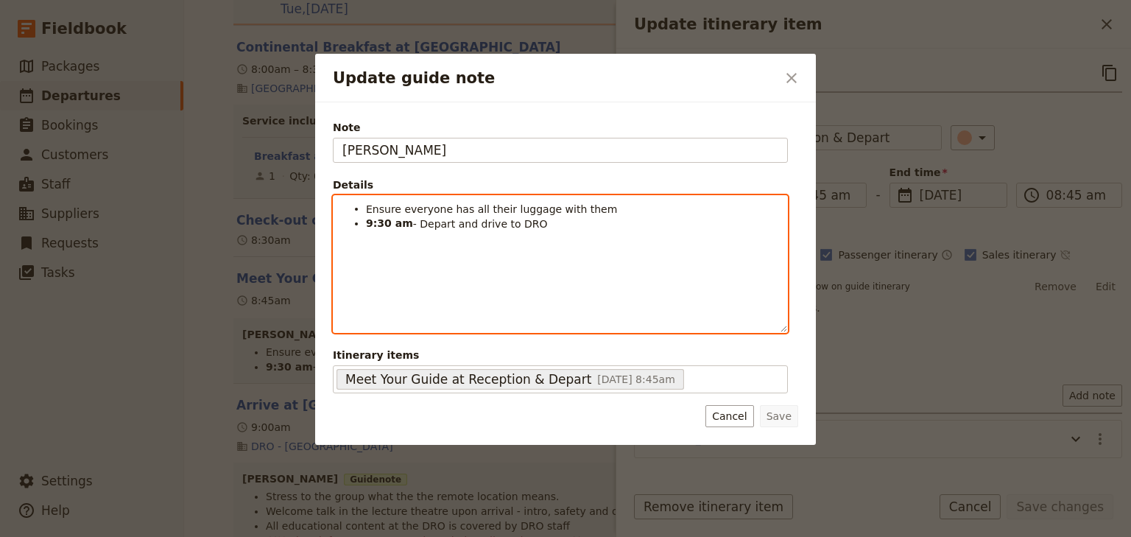
click at [379, 219] on strong "9:30 am" at bounding box center [389, 223] width 47 height 12
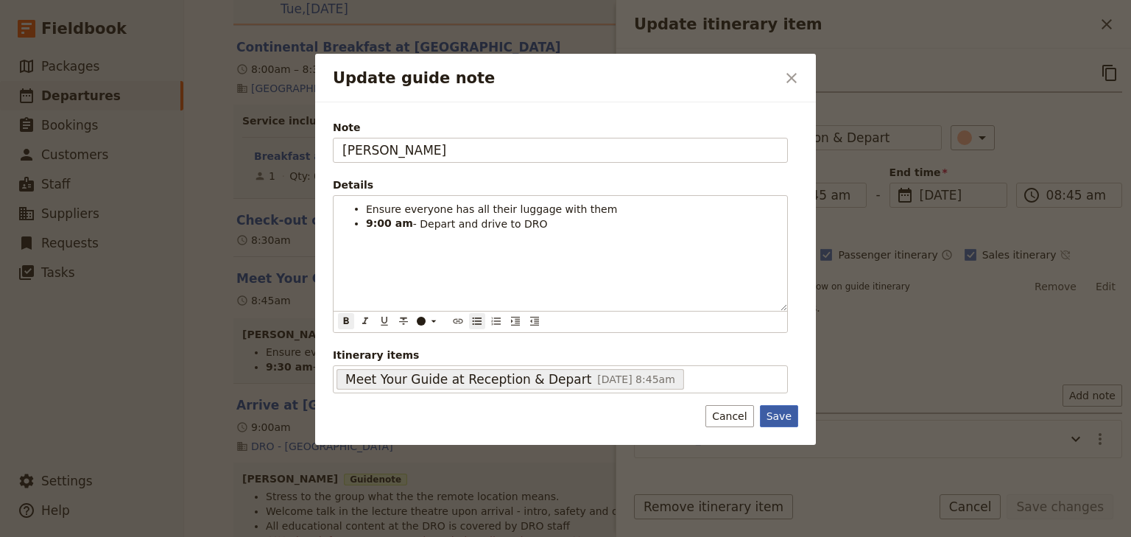
click at [782, 415] on button "Save" at bounding box center [779, 416] width 38 height 22
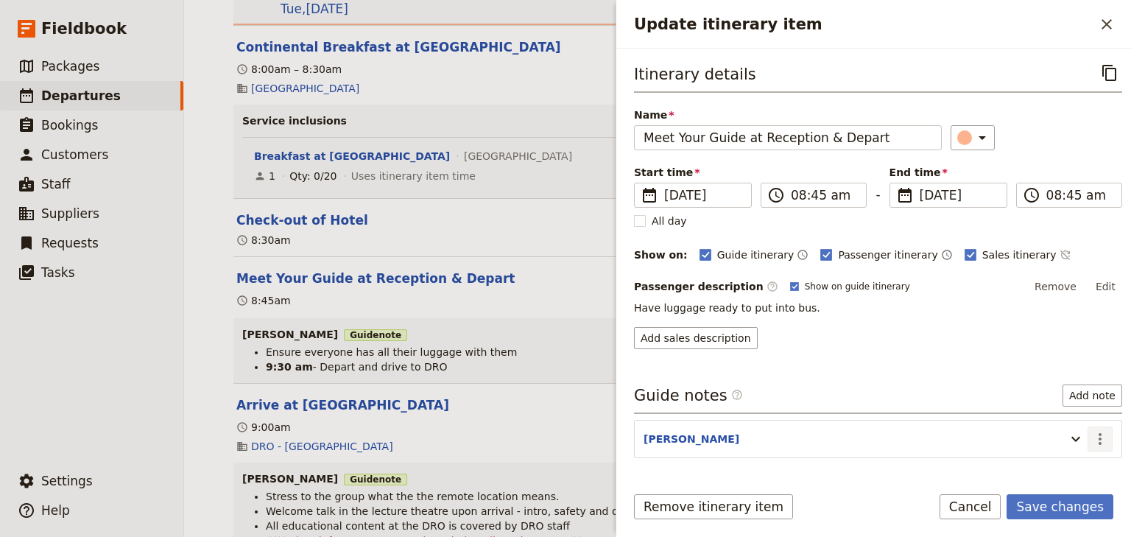
click at [1092, 437] on icon "Actions" at bounding box center [1101, 439] width 18 height 18
click at [1059, 462] on span "Edit note" at bounding box center [1049, 467] width 46 height 15
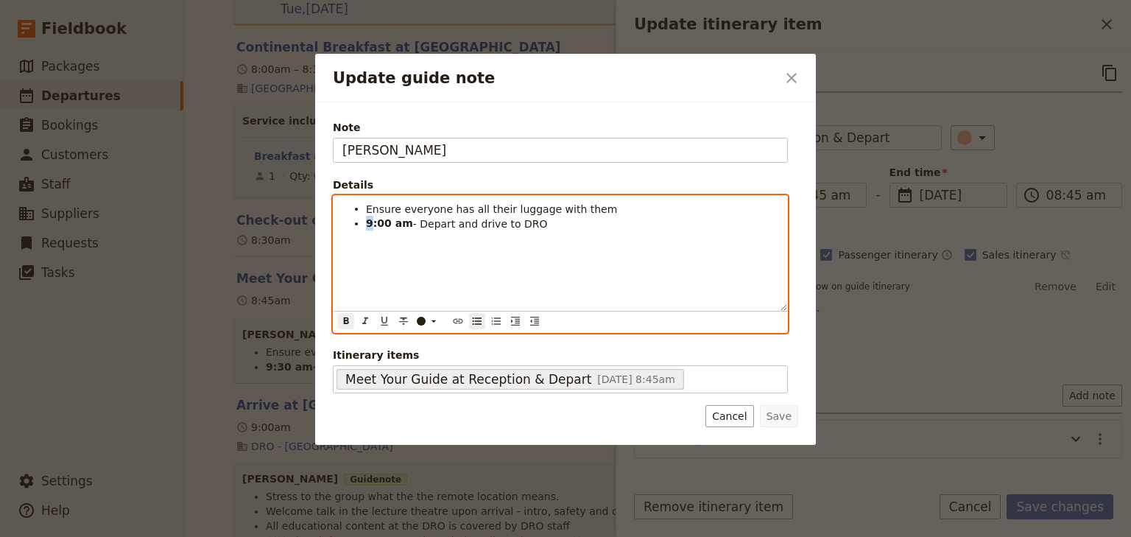
click at [365, 224] on ul "Ensure everyone has all their luggage with them 9:00 am - Depart and drive to D…" at bounding box center [561, 216] width 436 height 29
drag, startPoint x: 385, startPoint y: 225, endPoint x: 375, endPoint y: 223, distance: 10.4
click at [375, 223] on strong "8:00 am" at bounding box center [389, 223] width 47 height 12
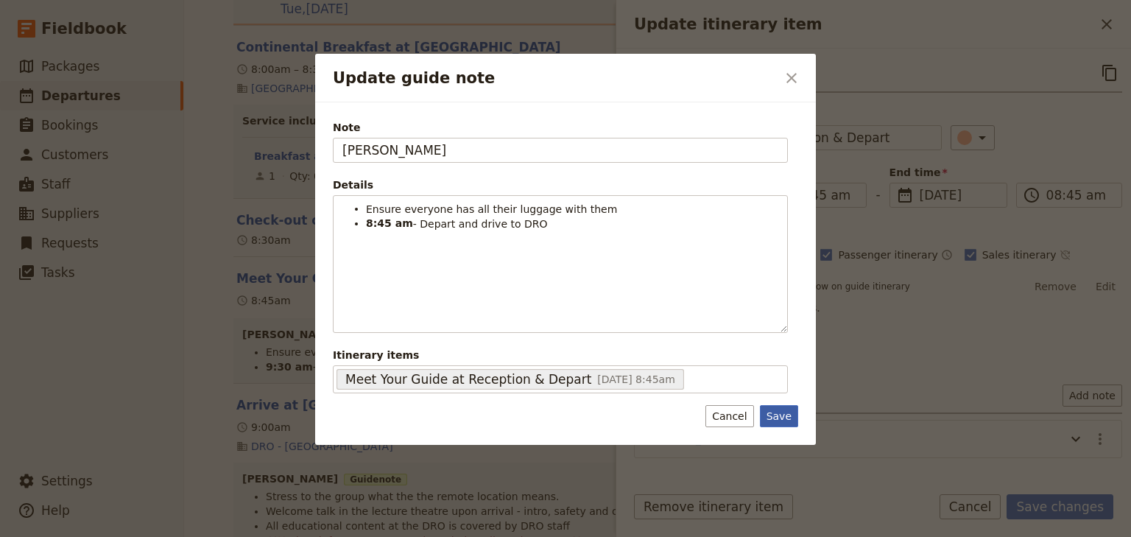
click at [781, 412] on button "Save" at bounding box center [779, 416] width 38 height 22
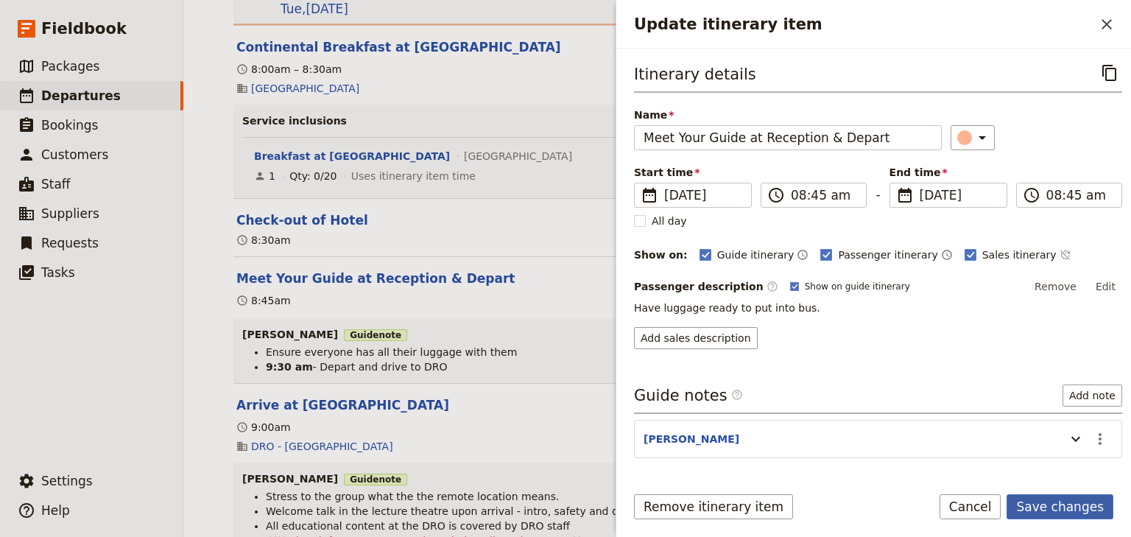
click at [1059, 501] on button "Save changes" at bounding box center [1060, 506] width 107 height 25
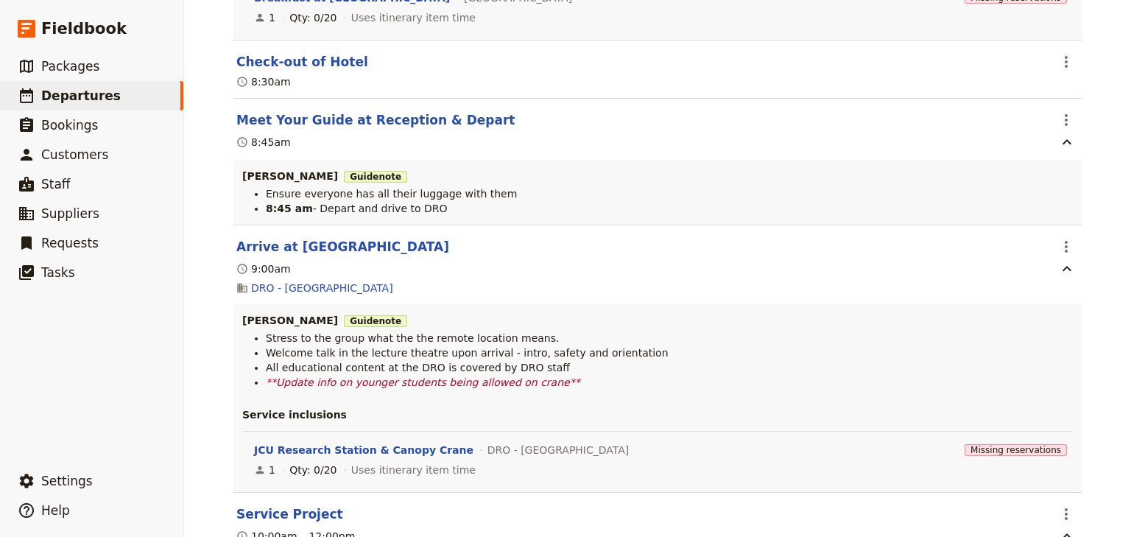
scroll to position [3830, 0]
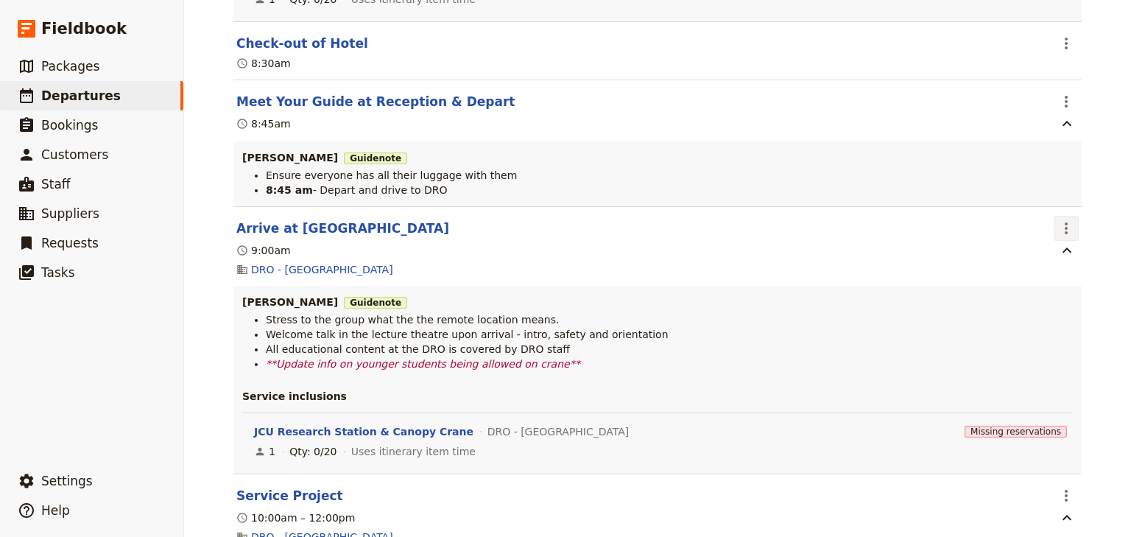
drag, startPoint x: 1065, startPoint y: 219, endPoint x: 1064, endPoint y: 230, distance: 11.1
click at [1065, 219] on icon "Actions" at bounding box center [1067, 228] width 18 height 18
click at [1046, 255] on span "Edit this itinerary item" at bounding box center [993, 251] width 116 height 15
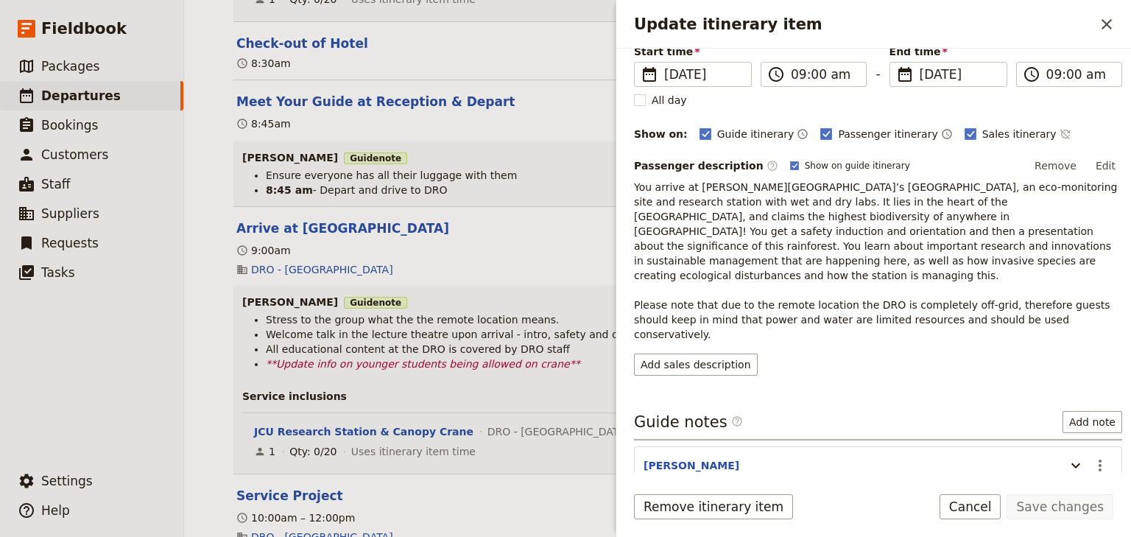
scroll to position [227, 0]
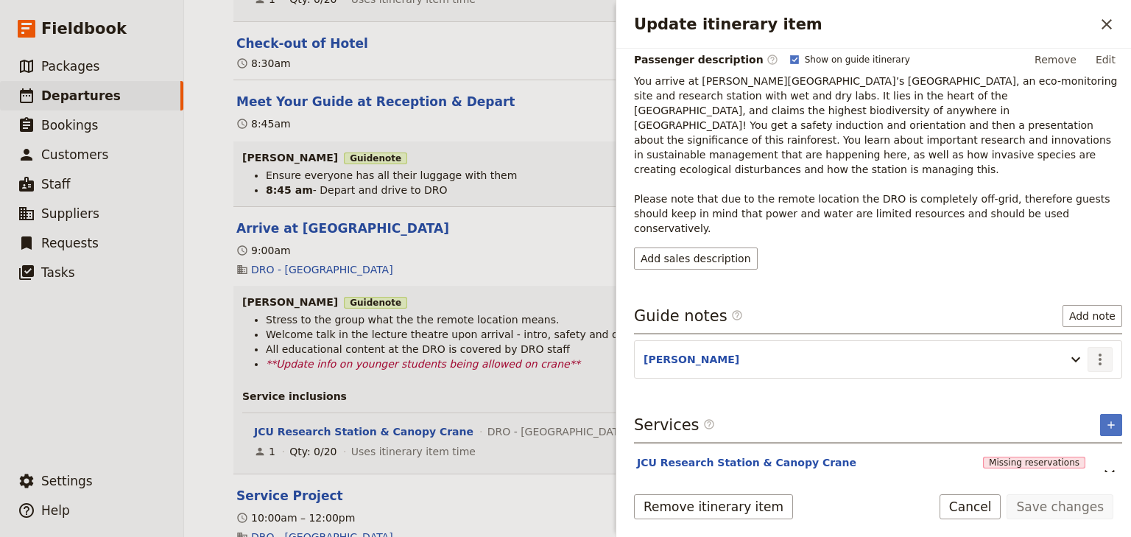
click at [1099, 354] on icon "Actions" at bounding box center [1100, 360] width 3 height 12
click at [1050, 358] on span "Edit note" at bounding box center [1049, 358] width 46 height 15
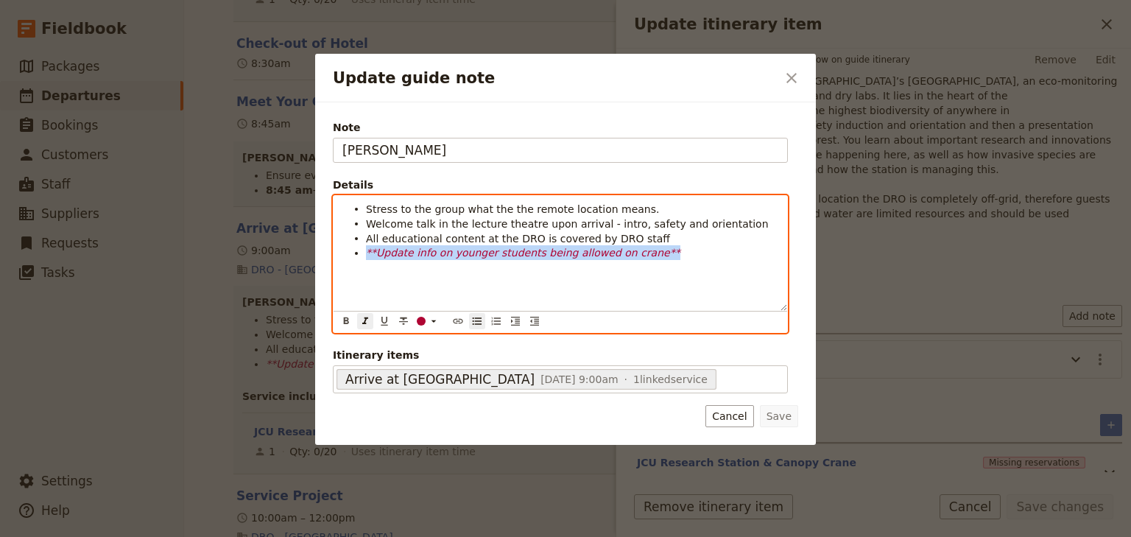
drag, startPoint x: 636, startPoint y: 250, endPoint x: 367, endPoint y: 254, distance: 269.6
click at [367, 254] on li "**Update info on younger students being allowed on crane**" at bounding box center [572, 252] width 412 height 15
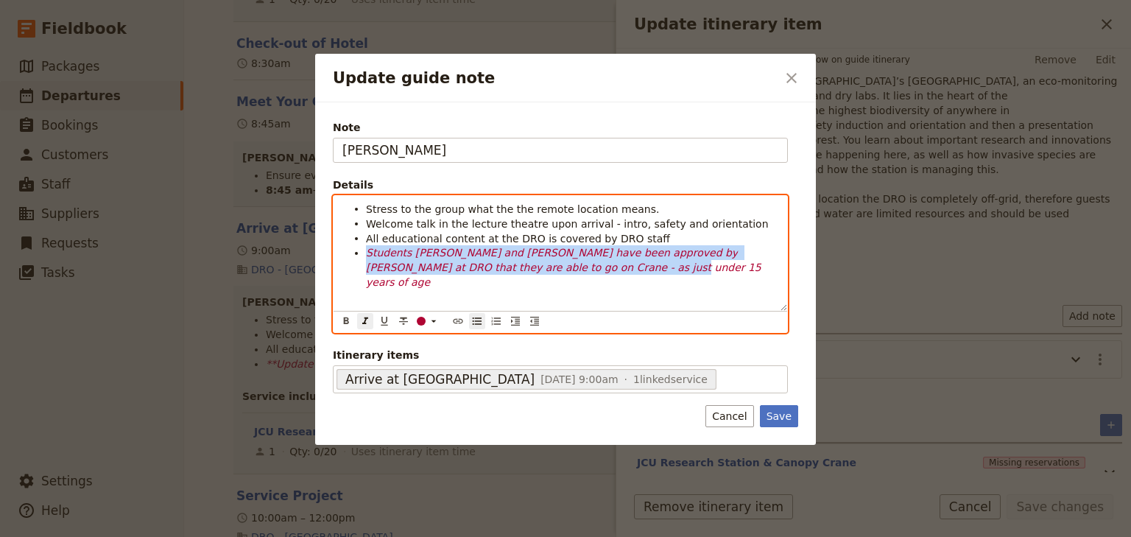
drag, startPoint x: 495, startPoint y: 267, endPoint x: 365, endPoint y: 251, distance: 131.4
click at [365, 251] on ul "Stress to the group what the the remote location means. Welcome talk in the lec…" at bounding box center [561, 246] width 436 height 88
click at [342, 323] on icon "Format bold" at bounding box center [346, 321] width 12 height 12
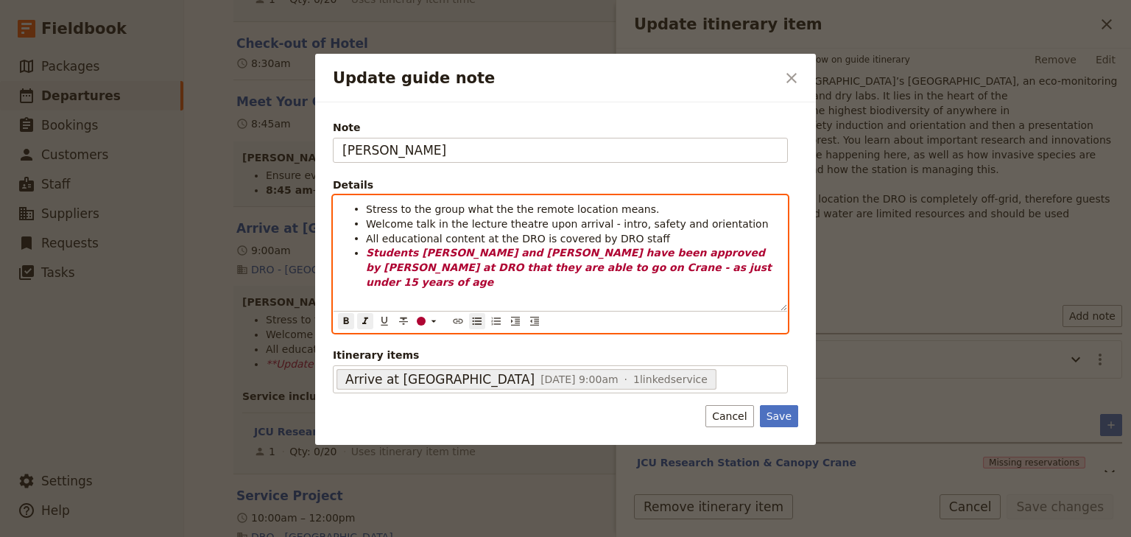
click at [376, 292] on div "Stress to the group what the the remote location means. Welcome talk in the lec…" at bounding box center [561, 253] width 454 height 115
click at [583, 267] on strong "Students Khloee and Taylah have been approved by Johan at DRO that they are abl…" at bounding box center [571, 267] width 410 height 41
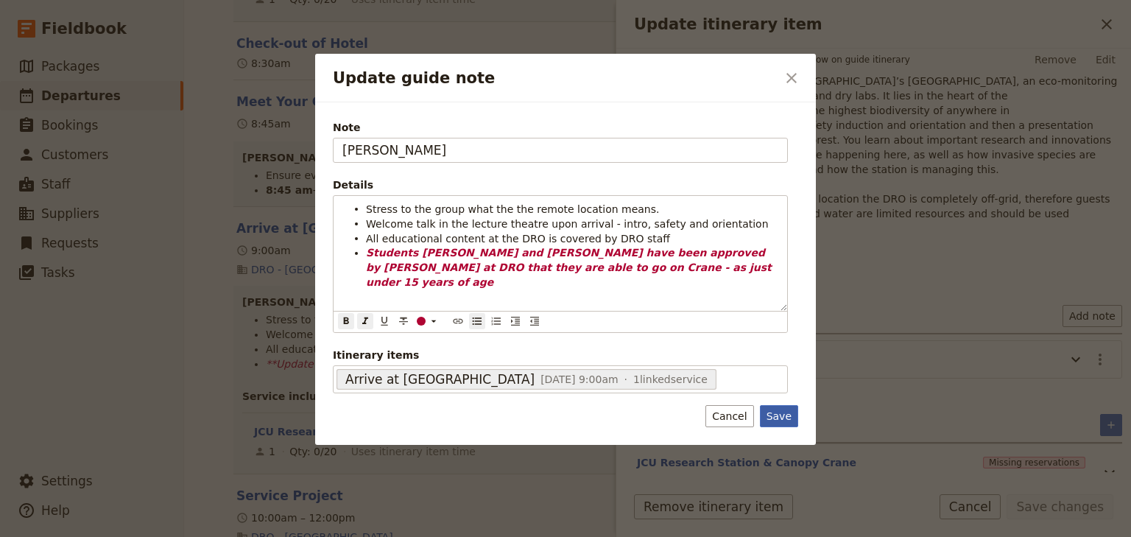
click at [781, 416] on button "Save" at bounding box center [779, 416] width 38 height 22
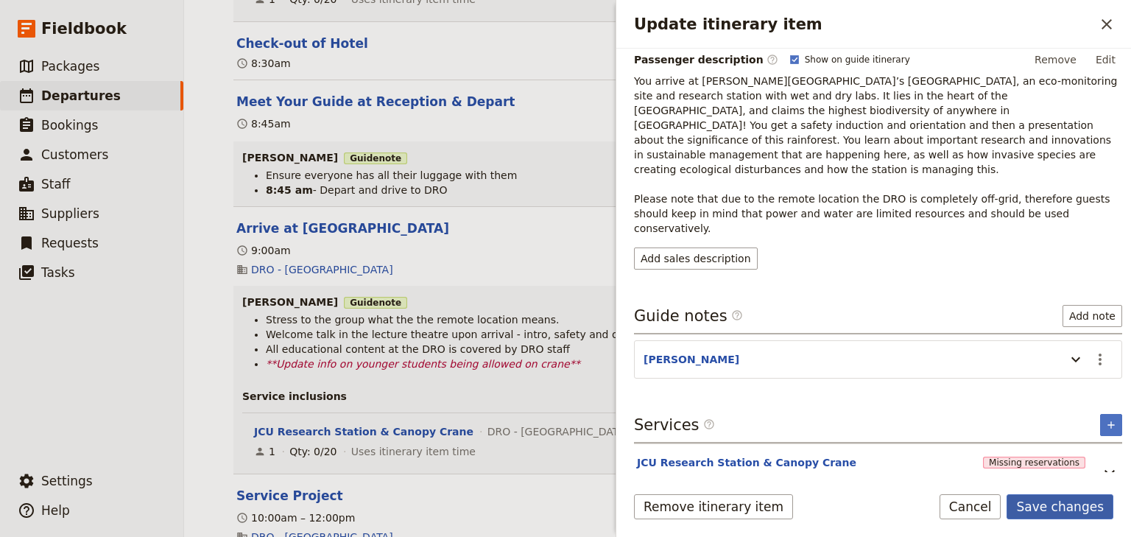
click at [1064, 507] on button "Save changes" at bounding box center [1060, 506] width 107 height 25
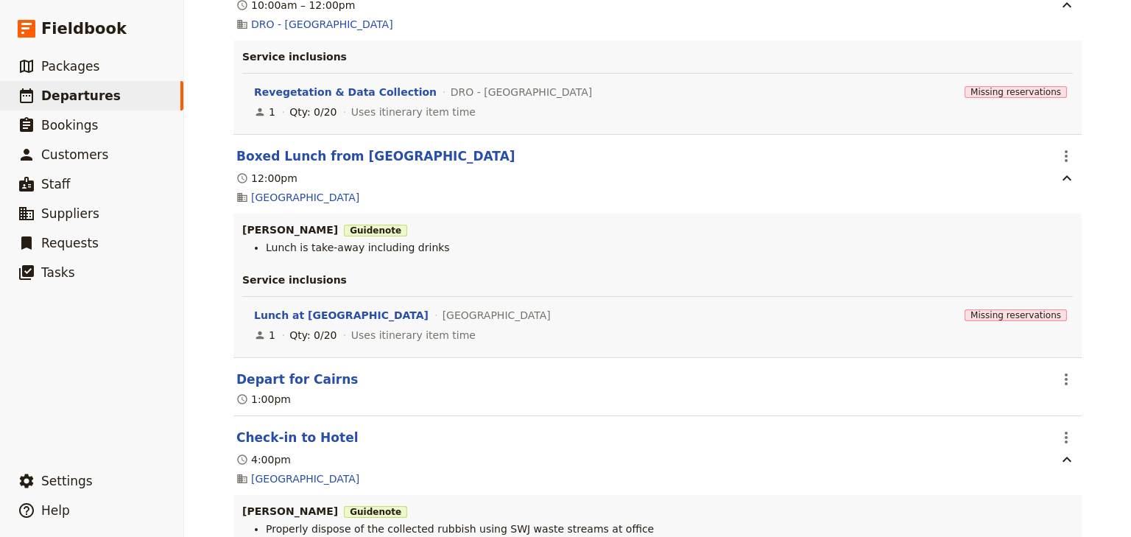
scroll to position [4360, 0]
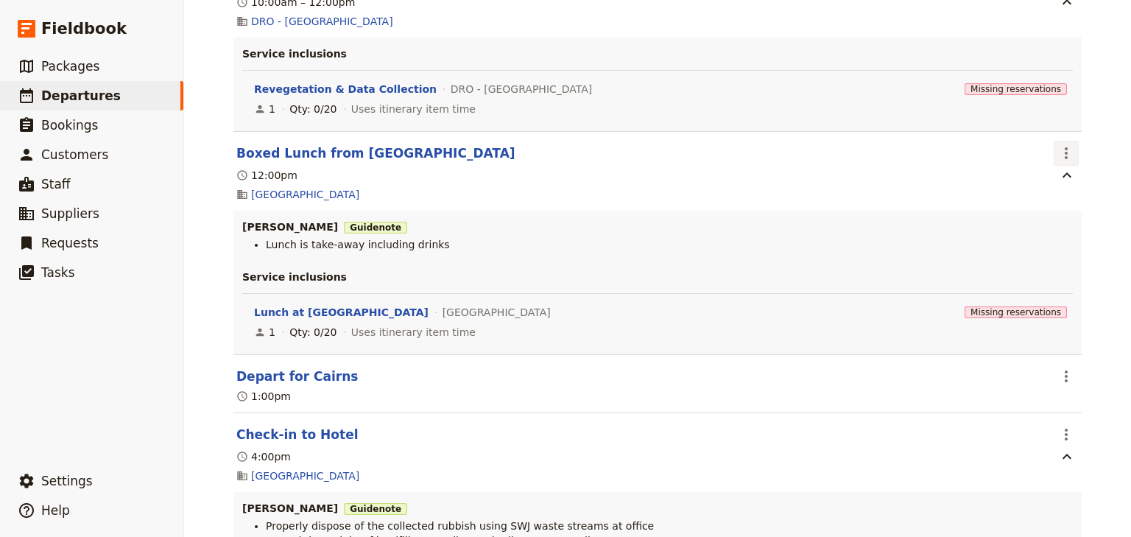
click at [1058, 144] on icon "Actions" at bounding box center [1067, 153] width 18 height 18
click at [1043, 166] on span "Edit this itinerary item" at bounding box center [993, 163] width 116 height 15
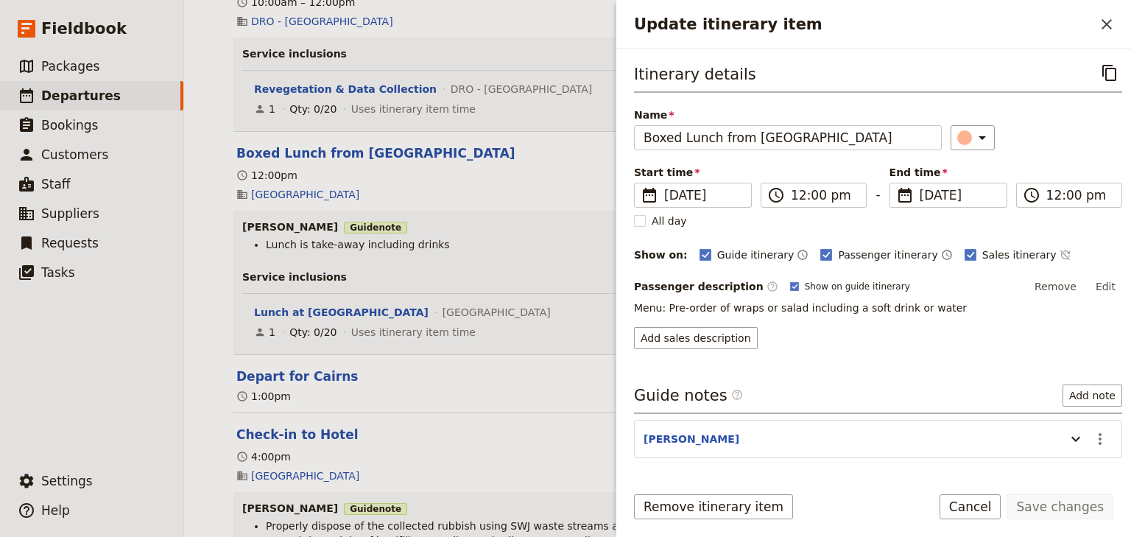
drag, startPoint x: 1089, startPoint y: 424, endPoint x: 1089, endPoint y: 452, distance: 28.7
click at [1089, 426] on button "​" at bounding box center [1100, 438] width 25 height 25
click at [1064, 466] on span "Edit note" at bounding box center [1049, 467] width 46 height 15
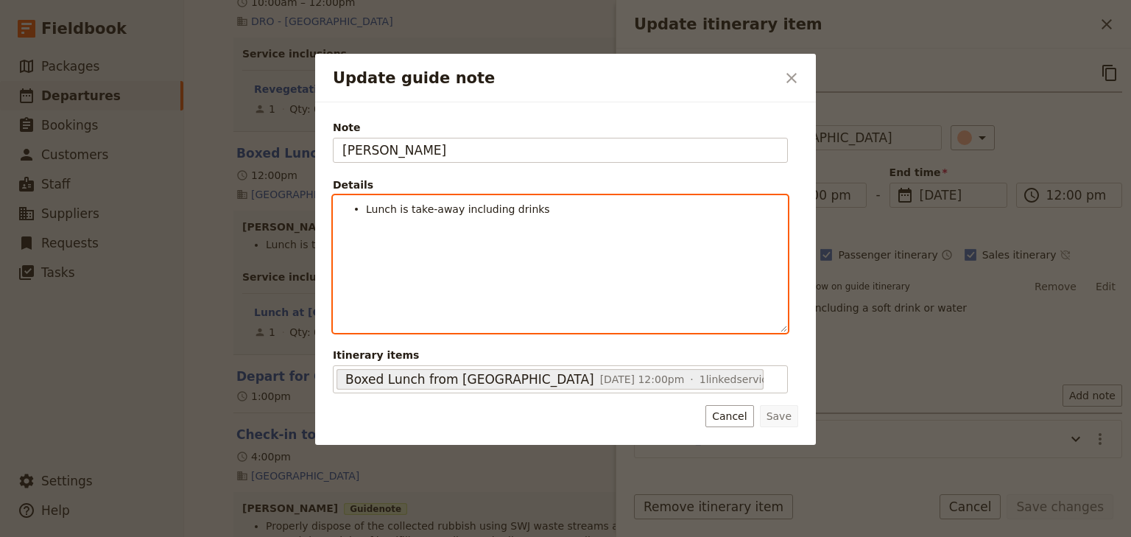
click at [545, 211] on li "Lunch is take-away including drinks" at bounding box center [572, 208] width 412 height 15
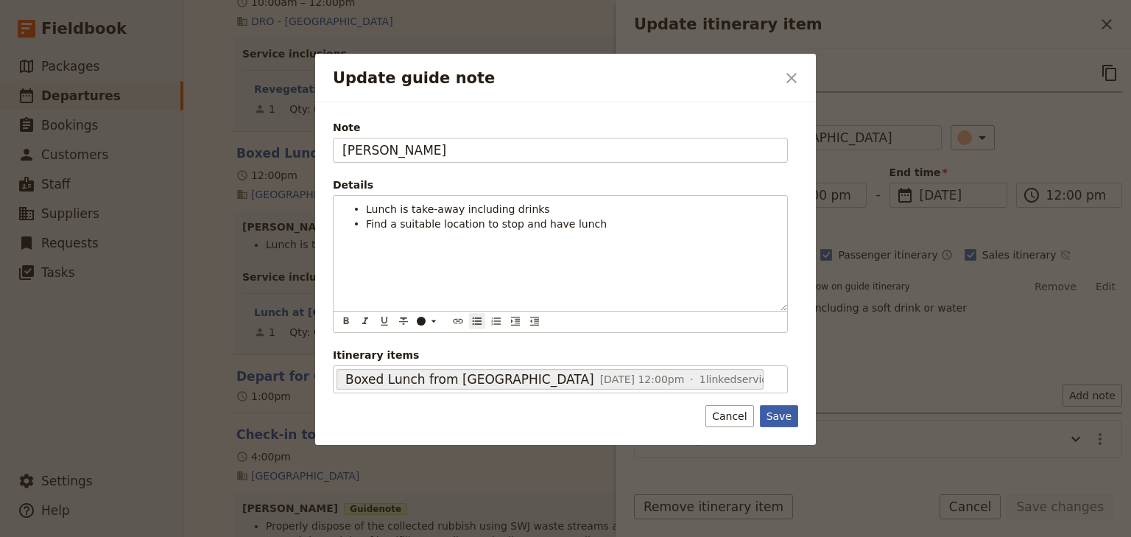
click at [781, 415] on button "Save" at bounding box center [779, 416] width 38 height 22
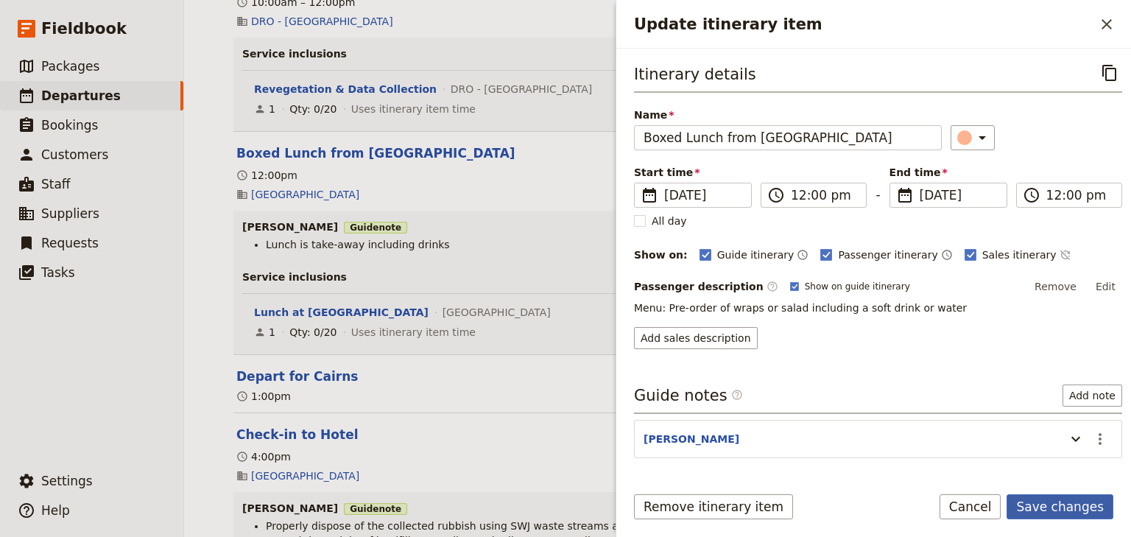
click at [1064, 505] on button "Save changes" at bounding box center [1060, 506] width 107 height 25
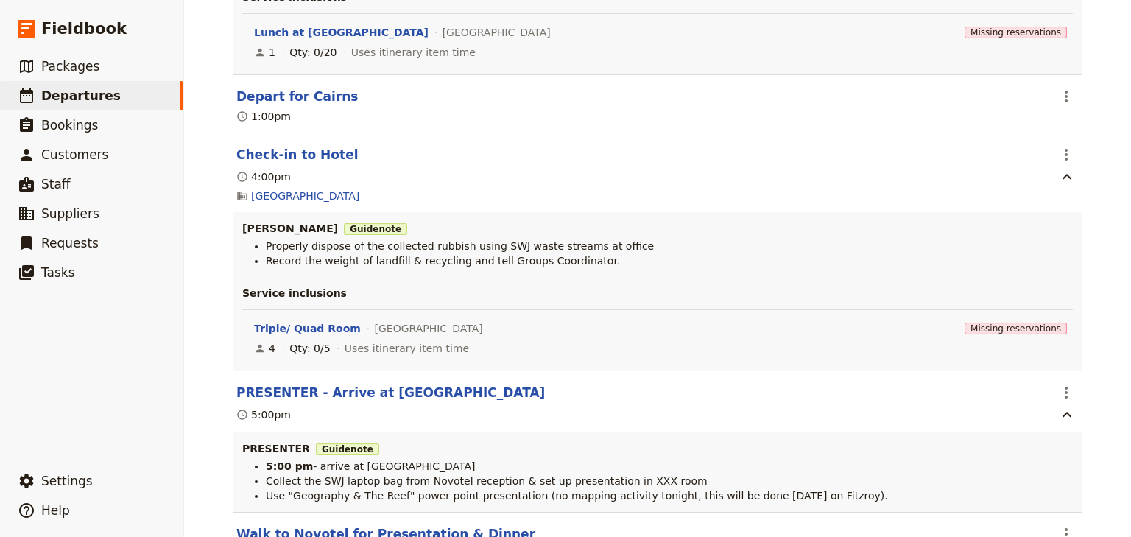
scroll to position [4714, 0]
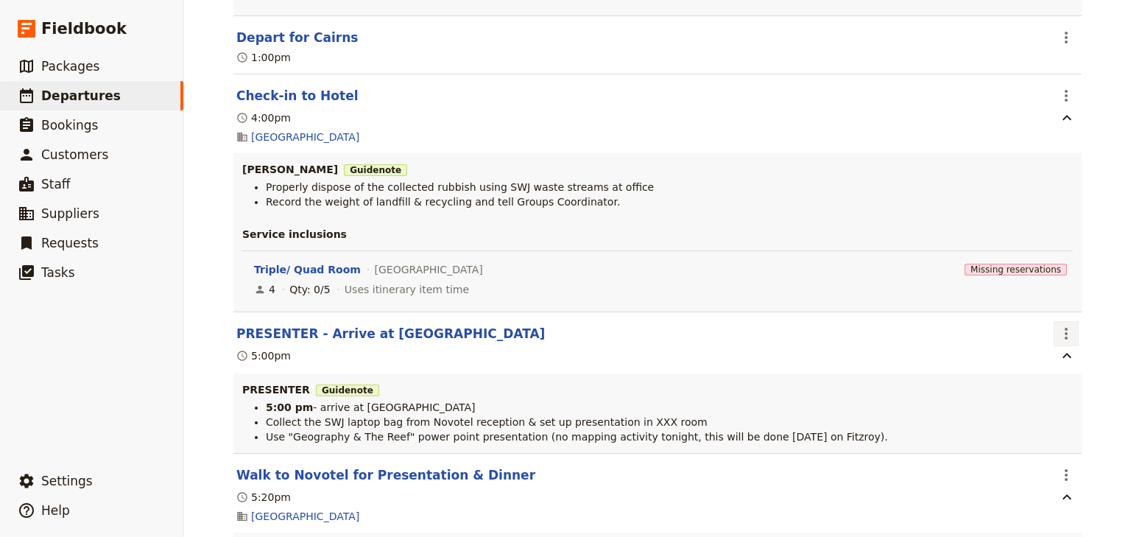
click at [1058, 325] on icon "Actions" at bounding box center [1067, 334] width 18 height 18
click at [1042, 345] on span "Edit this itinerary item" at bounding box center [993, 344] width 116 height 15
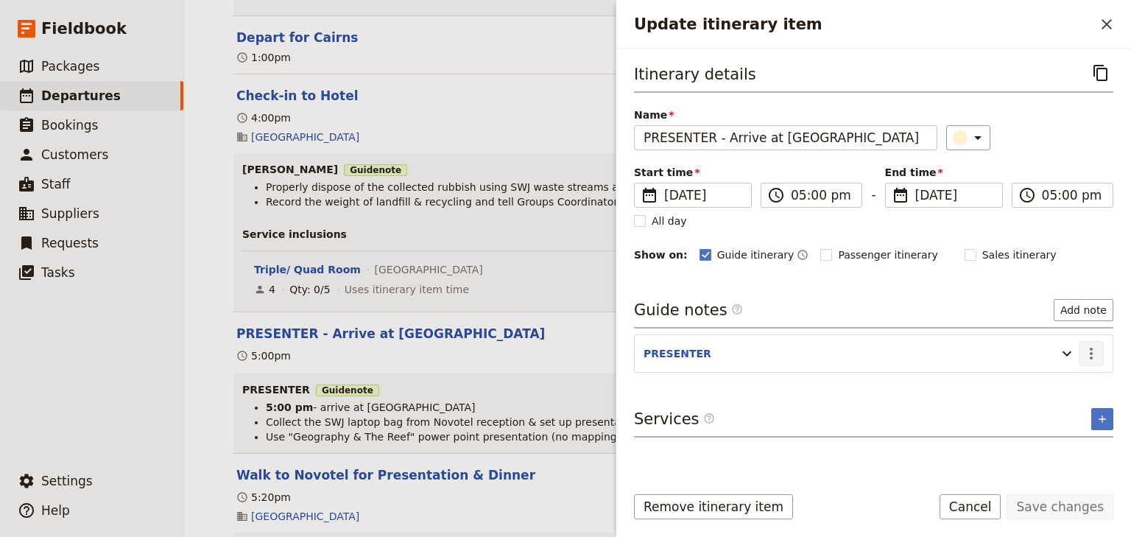
click at [1093, 359] on icon "Actions" at bounding box center [1092, 354] width 18 height 18
click at [1042, 384] on span "Edit note" at bounding box center [1049, 383] width 46 height 15
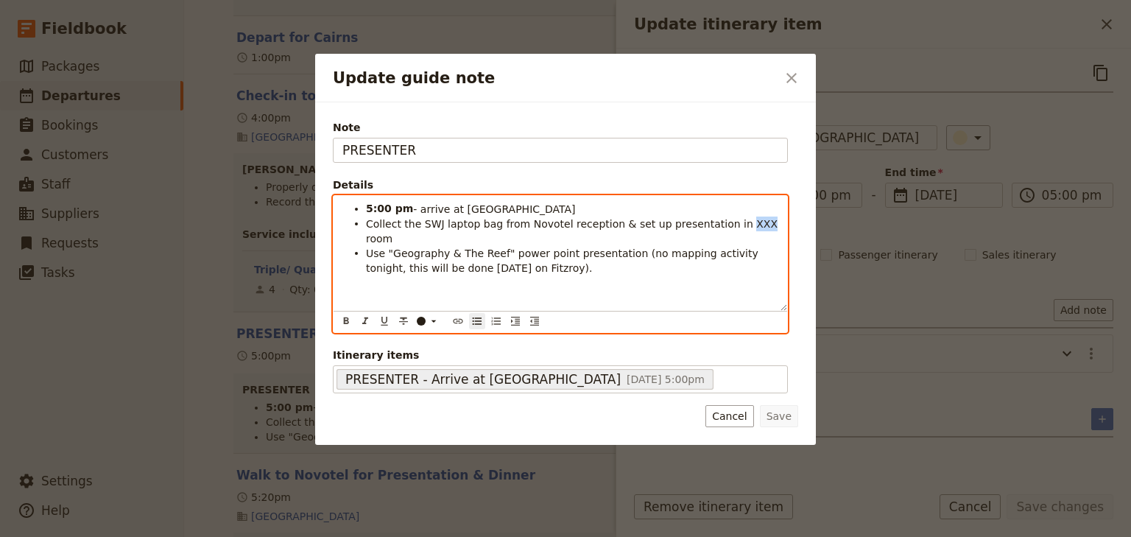
drag, startPoint x: 733, startPoint y: 222, endPoint x: 715, endPoint y: 227, distance: 18.4
click at [715, 227] on span "Collect the SWJ laptop bag from Novotel reception & set up presentation in XXX …" at bounding box center [573, 231] width 415 height 27
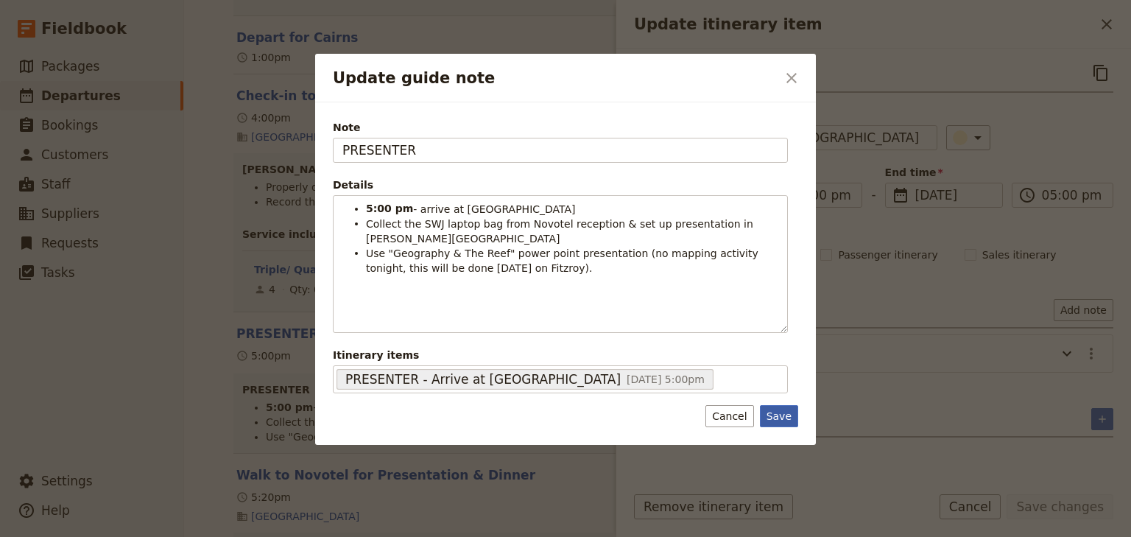
click at [781, 412] on button "Save" at bounding box center [779, 416] width 38 height 22
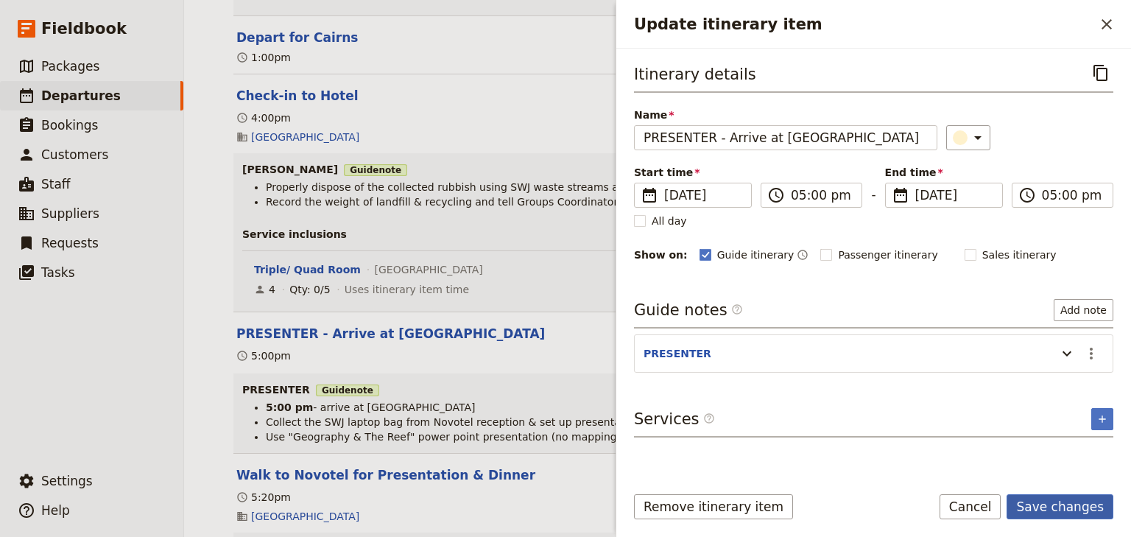
click at [1066, 501] on button "Save changes" at bounding box center [1060, 506] width 107 height 25
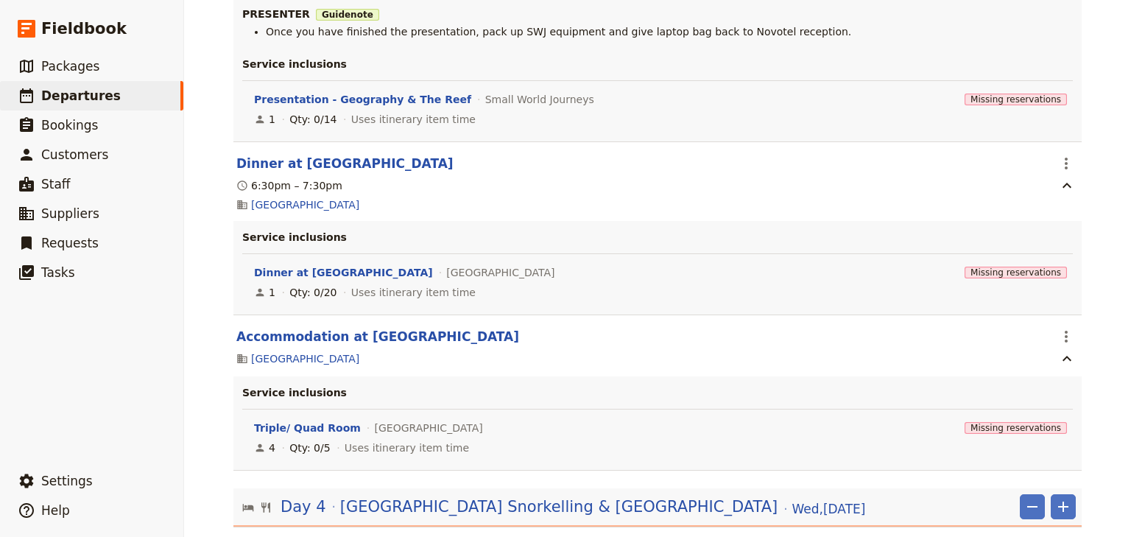
scroll to position [5539, 0]
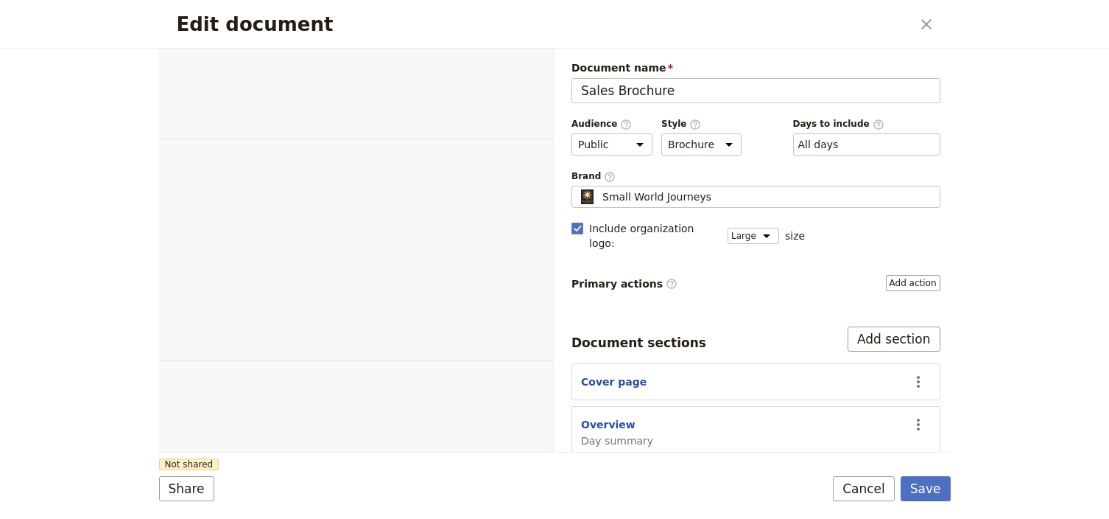
select select "LARGE"
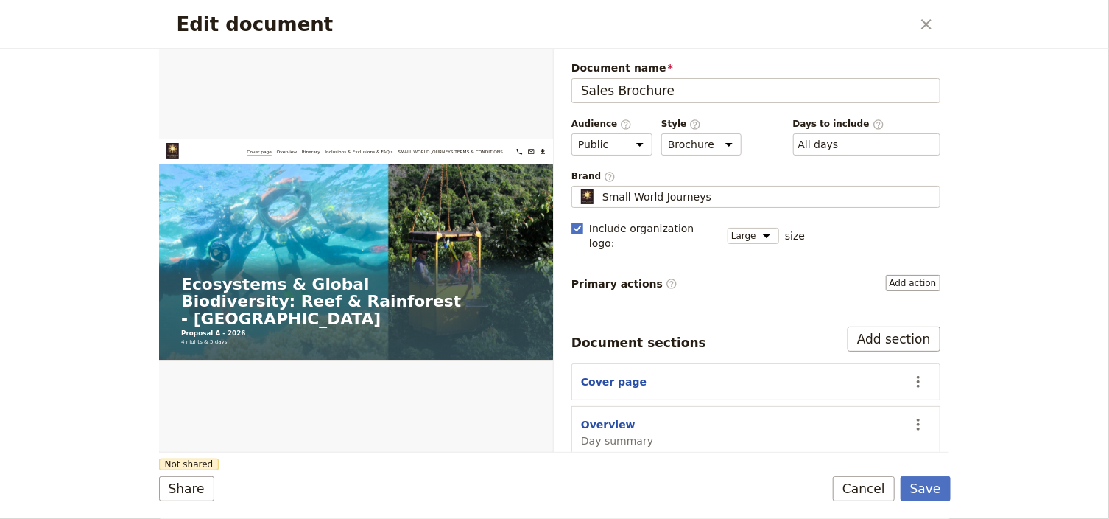
scroll to position [155, 0]
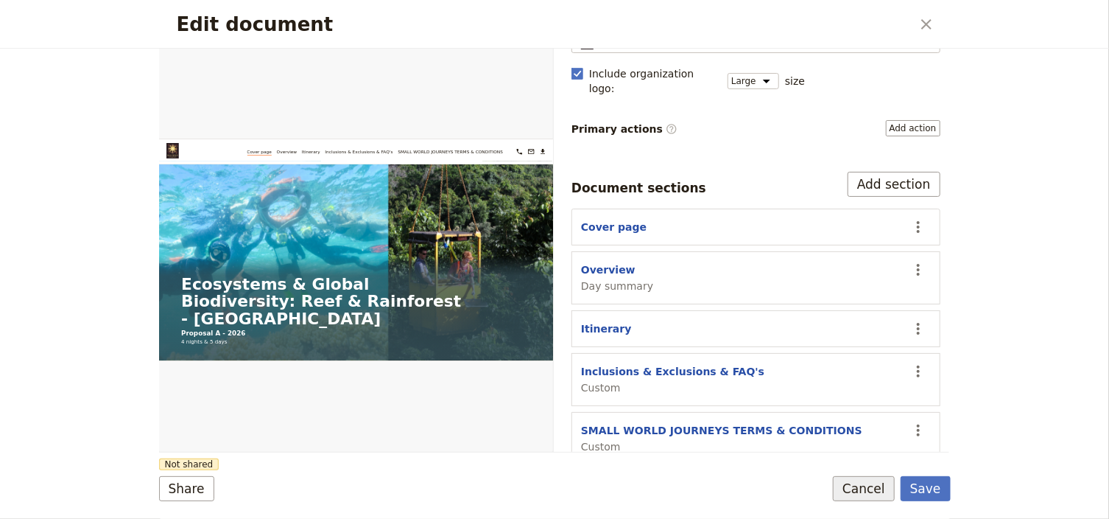
click at [864, 492] on button "Cancel" at bounding box center [864, 488] width 62 height 25
